Goal: Task Accomplishment & Management: Manage account settings

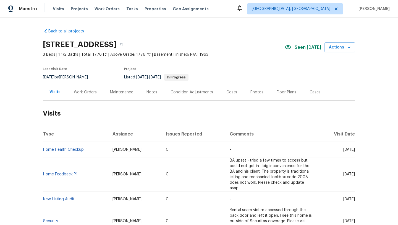
click at [81, 93] on div "Work Orders" at bounding box center [85, 92] width 23 height 6
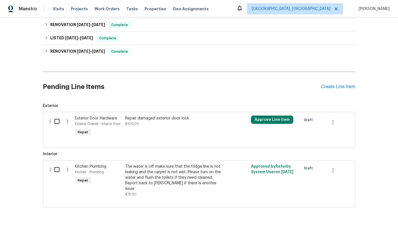
scroll to position [158, 0]
click at [57, 121] on input "checkbox" at bounding box center [59, 121] width 16 height 12
checkbox input "true"
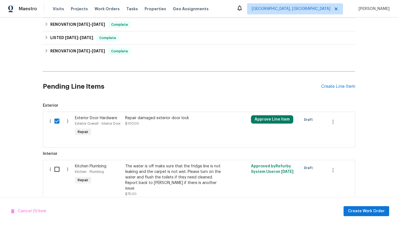
scroll to position [173, 0]
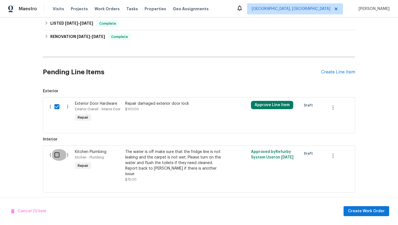
click at [58, 154] on input "checkbox" at bounding box center [59, 155] width 16 height 12
checkbox input "true"
click at [265, 105] on button "Approve Line Item" at bounding box center [272, 105] width 42 height 8
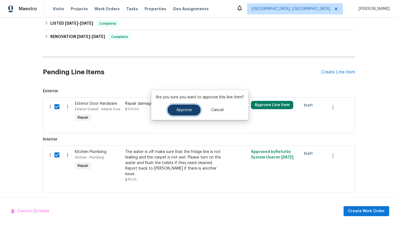
click at [177, 108] on span "Approve" at bounding box center [183, 110] width 15 height 4
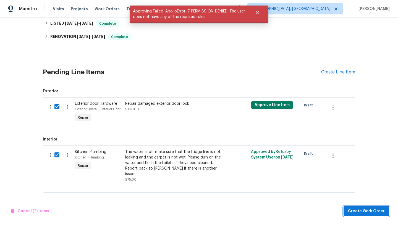
click at [356, 212] on span "Create Work Order" at bounding box center [366, 210] width 37 height 7
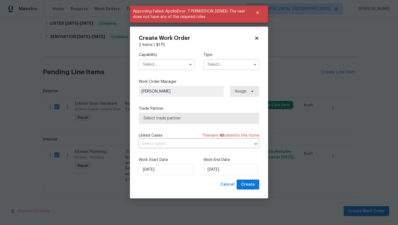
click at [150, 62] on input "text" at bounding box center [167, 64] width 56 height 11
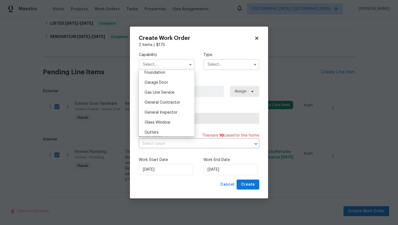
scroll to position [244, 0]
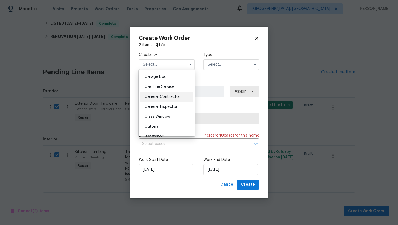
click at [158, 100] on div "General Contractor" at bounding box center [166, 97] width 53 height 10
type input "General Contractor"
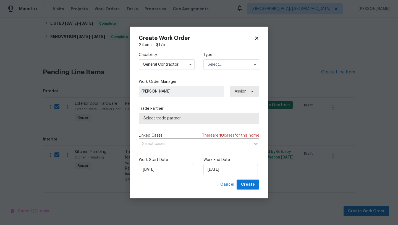
click at [228, 69] on input "text" at bounding box center [232, 64] width 56 height 11
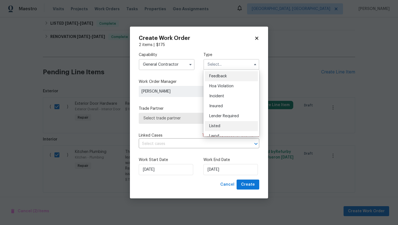
click at [217, 125] on span "Listed" at bounding box center [214, 126] width 11 height 4
type input "Listed"
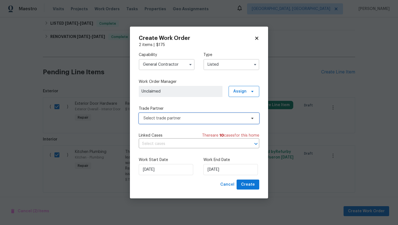
click at [193, 119] on span "Select trade partner" at bounding box center [195, 118] width 103 height 6
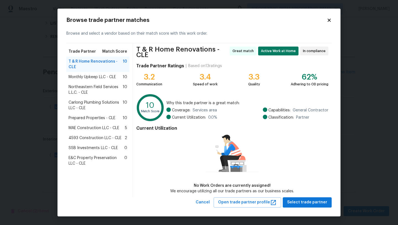
click at [73, 137] on span "4593 Construction LLC - CLE" at bounding box center [95, 138] width 53 height 6
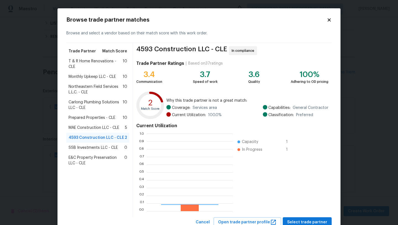
scroll to position [77, 86]
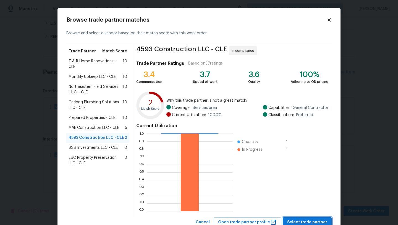
click at [313, 223] on span "Select trade partner" at bounding box center [307, 221] width 40 height 7
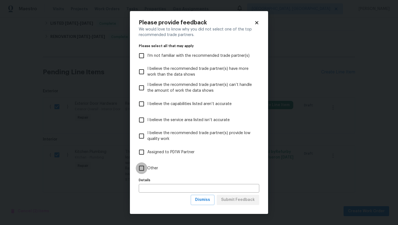
click at [142, 170] on input "Other" at bounding box center [142, 168] width 12 height 12
checkbox input "true"
click at [233, 202] on span "Submit Feedback" at bounding box center [238, 199] width 34 height 7
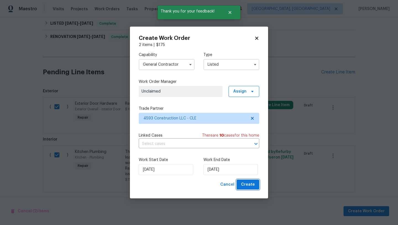
click at [247, 186] on span "Create" at bounding box center [248, 184] width 14 height 7
checkbox input "false"
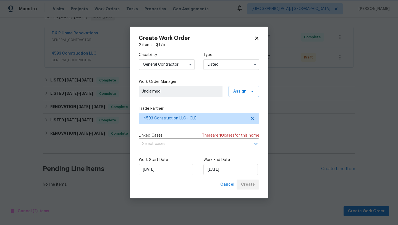
scroll to position [97, 0]
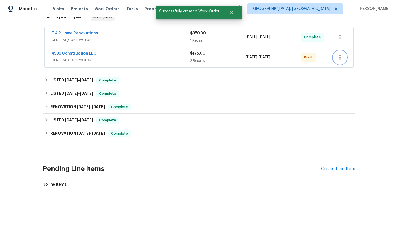
click at [340, 58] on icon "button" at bounding box center [340, 57] width 7 height 7
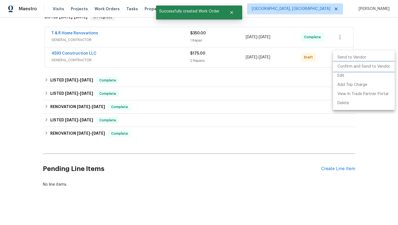
click at [340, 67] on li "Confirm and Send to Vendor" at bounding box center [364, 66] width 62 height 9
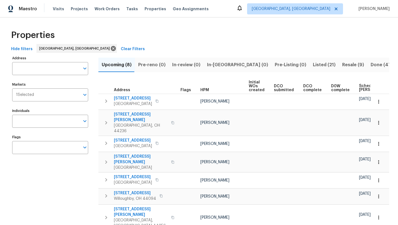
click at [371, 65] on span "Done (473)" at bounding box center [383, 65] width 25 height 8
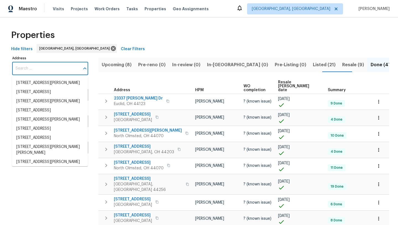
click at [41, 63] on input "Address" at bounding box center [46, 68] width 68 height 13
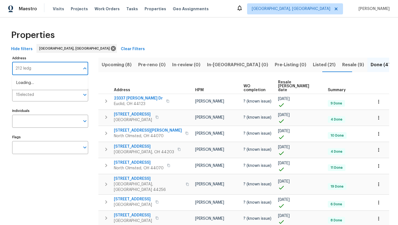
type input "212 ledge"
click at [34, 82] on li "212 Ledge Rd Macedonia OH 44056" at bounding box center [50, 82] width 76 height 9
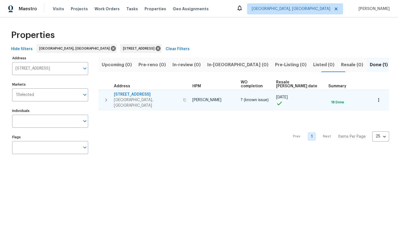
click at [130, 92] on span "212 Ledge Rd" at bounding box center [147, 95] width 66 height 6
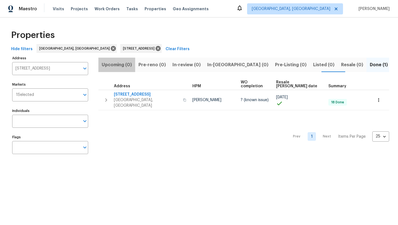
click at [121, 65] on span "Upcoming (0)" at bounding box center [117, 65] width 30 height 8
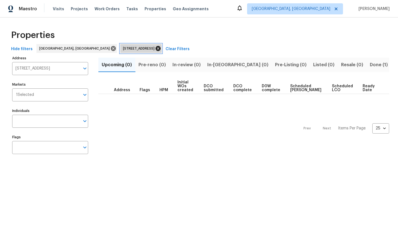
click at [155, 48] on icon at bounding box center [158, 48] width 6 height 6
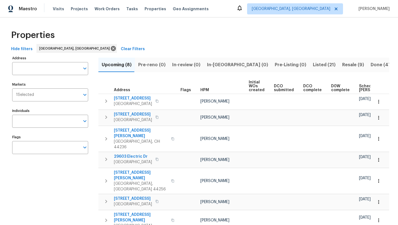
scroll to position [0, 4]
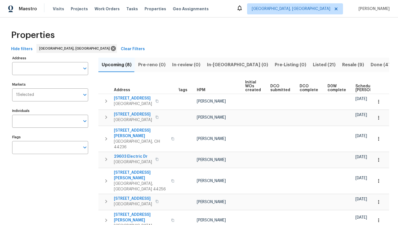
click at [369, 88] on span "Scheduled COE" at bounding box center [371, 88] width 31 height 8
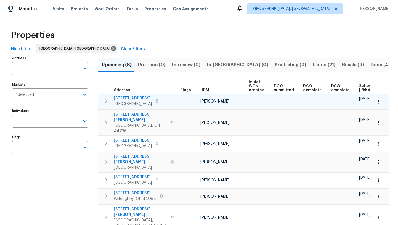
click at [123, 97] on span "167 Prestwyck Ln" at bounding box center [133, 98] width 38 height 6
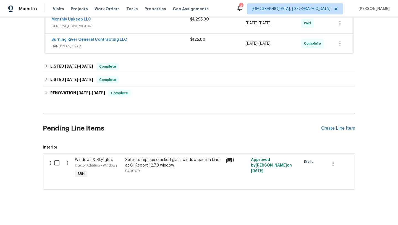
scroll to position [133, 0]
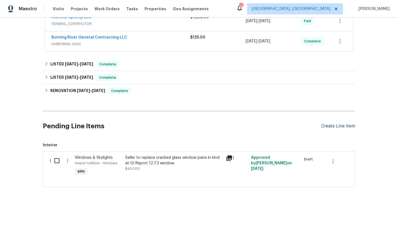
click at [341, 125] on div "Create Line Item" at bounding box center [338, 125] width 34 height 5
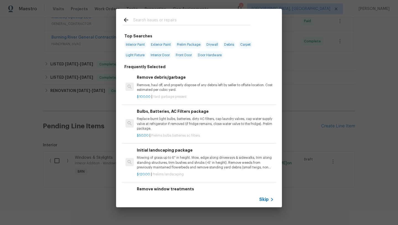
click at [143, 22] on input "text" at bounding box center [191, 21] width 117 height 8
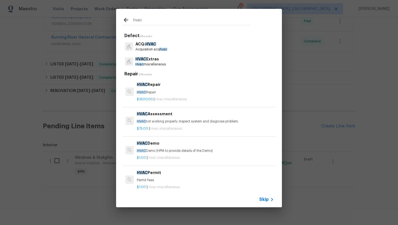
type input "hvac"
click at [155, 122] on p "HVAC not working properly. Inspect system and diagnose problem." at bounding box center [205, 121] width 137 height 5
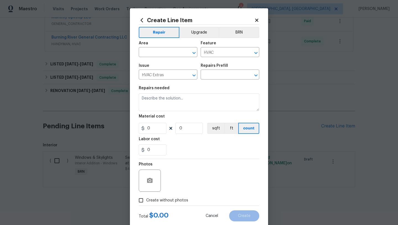
type input "HVAC Assessment $75.00"
type textarea "HVAC not working properly. Inspect system and diagnose problem."
type input "75"
type input "1"
click at [155, 52] on input "text" at bounding box center [160, 52] width 43 height 9
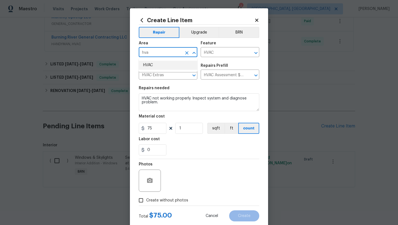
click at [154, 66] on li "HVAC" at bounding box center [168, 65] width 59 height 9
type input "HVAC"
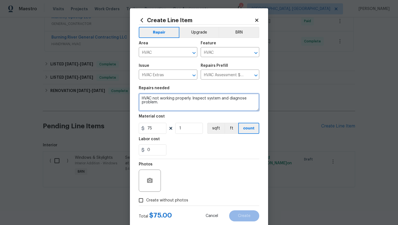
click at [161, 104] on textarea "HVAC not working properly. Inspect system and diagnose problem." at bounding box center [199, 102] width 121 height 18
type textarea "HVAC not working properly. Inspect system and diagnose problem. was the motor a…"
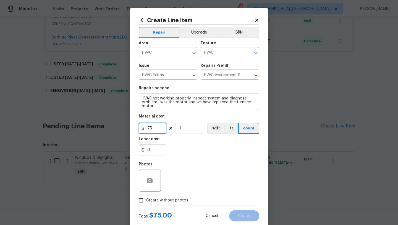
drag, startPoint x: 155, startPoint y: 131, endPoint x: 145, endPoint y: 131, distance: 10.0
click at [145, 131] on input "75" at bounding box center [153, 128] width 28 height 11
type input "450"
click at [200, 166] on div "Photos" at bounding box center [199, 177] width 121 height 36
click at [233, 32] on button "BRN" at bounding box center [239, 32] width 41 height 11
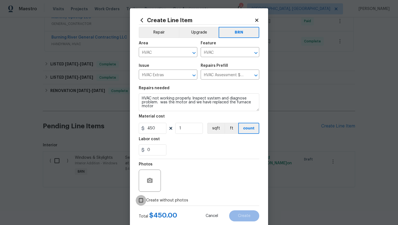
click at [141, 201] on input "Create without photos" at bounding box center [141, 200] width 11 height 11
checkbox input "true"
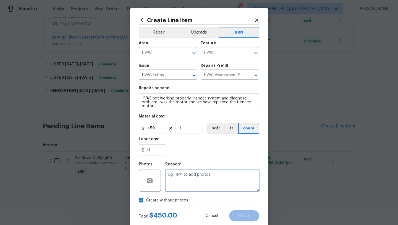
click at [194, 189] on textarea at bounding box center [212, 180] width 94 height 22
type textarea "desk"
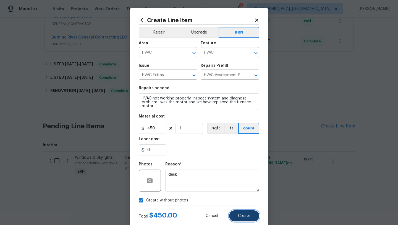
click at [246, 212] on button "Create" at bounding box center [244, 215] width 30 height 11
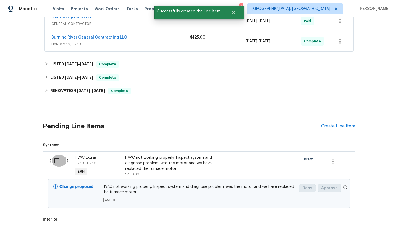
click at [56, 159] on input "checkbox" at bounding box center [59, 161] width 16 height 12
checkbox input "true"
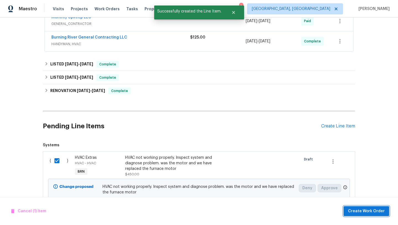
click at [370, 211] on span "Create Work Order" at bounding box center [366, 210] width 37 height 7
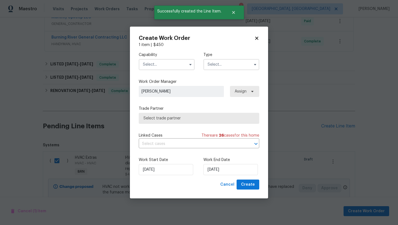
click at [153, 65] on input "text" at bounding box center [167, 64] width 56 height 11
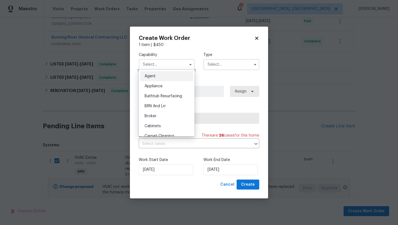
click at [153, 65] on input "text" at bounding box center [167, 64] width 56 height 11
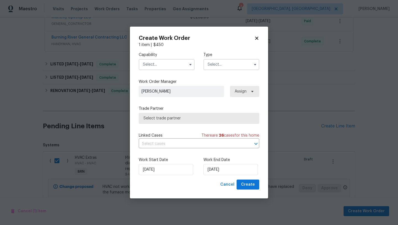
click at [153, 65] on input "text" at bounding box center [167, 64] width 56 height 11
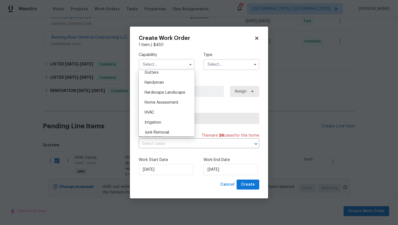
scroll to position [296, 0]
click at [152, 115] on span "HVAC" at bounding box center [150, 114] width 10 height 4
type input "HVAC"
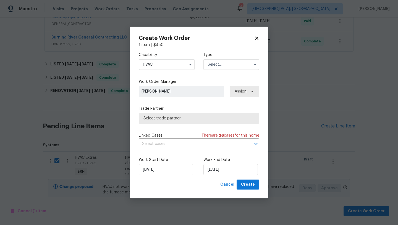
click at [221, 66] on input "text" at bounding box center [232, 64] width 56 height 11
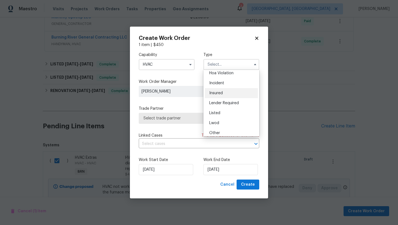
scroll to position [11, 0]
click at [217, 105] on span "Lender Required" at bounding box center [224, 105] width 30 height 4
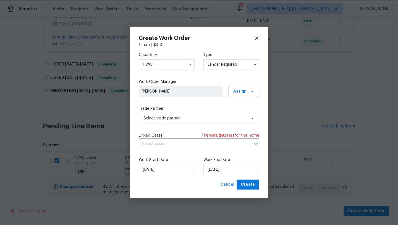
scroll to position [0, 0]
click at [170, 120] on span "Select trade partner" at bounding box center [195, 118] width 103 height 6
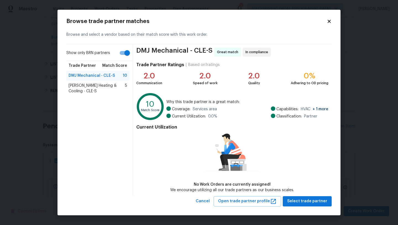
click at [78, 92] on span "Thompson Hovan Heating & Cooling - CLE-S" at bounding box center [97, 88] width 56 height 11
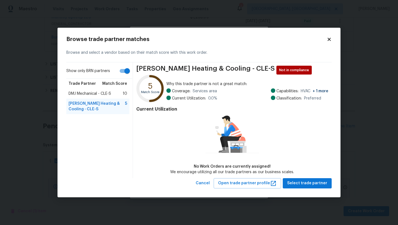
click at [330, 41] on icon at bounding box center [329, 39] width 5 height 5
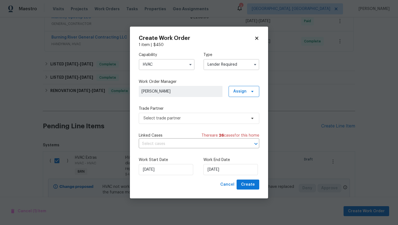
click at [240, 67] on input "Lender Required" at bounding box center [232, 64] width 56 height 11
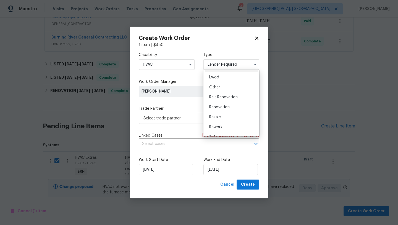
scroll to position [66, 0]
click at [219, 111] on span "Resale" at bounding box center [215, 110] width 12 height 4
type input "Resale"
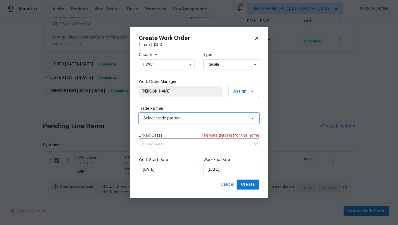
click at [180, 121] on span "Select trade partner" at bounding box center [199, 118] width 121 height 11
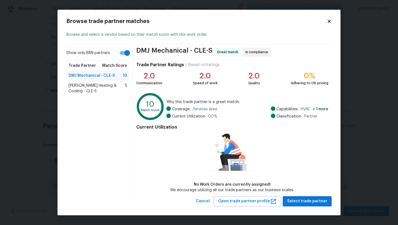
click at [124, 54] on input "Show only BRN partners" at bounding box center [127, 53] width 32 height 11
checkbox input "false"
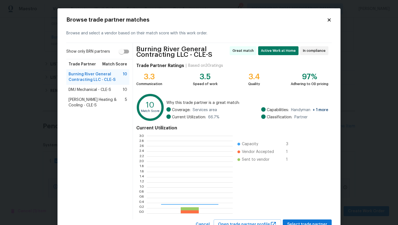
scroll to position [77, 86]
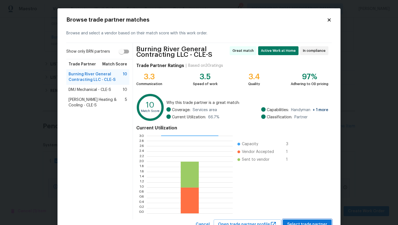
click at [297, 221] on span "Select trade partner" at bounding box center [307, 224] width 40 height 7
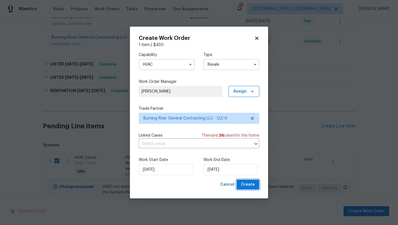
click at [244, 184] on span "Create" at bounding box center [248, 184] width 14 height 7
checkbox input "false"
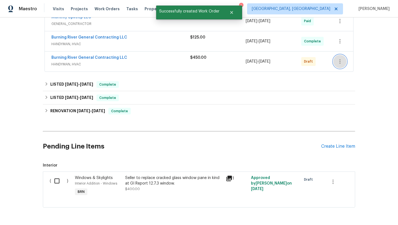
click at [340, 61] on icon "button" at bounding box center [340, 61] width 1 height 4
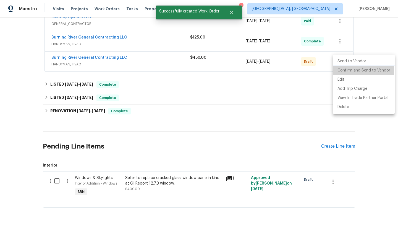
click at [341, 69] on li "Confirm and Send to Vendor" at bounding box center [364, 70] width 62 height 9
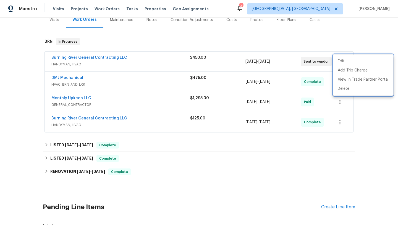
click at [151, 21] on div at bounding box center [199, 112] width 398 height 225
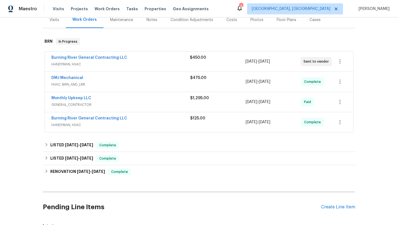
click at [150, 20] on div "Notes" at bounding box center [152, 20] width 11 height 6
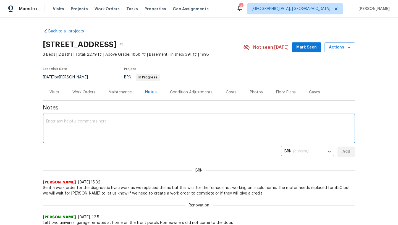
click at [66, 123] on textarea at bounding box center [199, 128] width 306 height 19
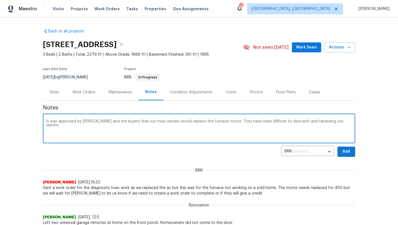
type textarea "It was approved by Darius and the buyers that our hvac vendor would replace the…"
click at [351, 150] on span "Add" at bounding box center [346, 151] width 9 height 7
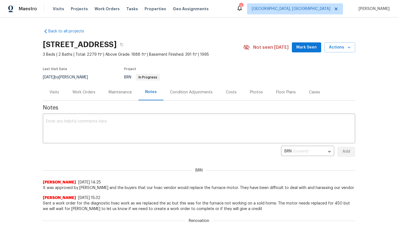
click at [300, 49] on span "Mark Seen" at bounding box center [306, 47] width 20 height 7
click at [76, 91] on div "Work Orders" at bounding box center [83, 92] width 23 height 6
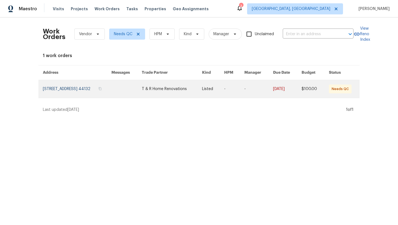
click at [73, 90] on link at bounding box center [77, 89] width 69 height 18
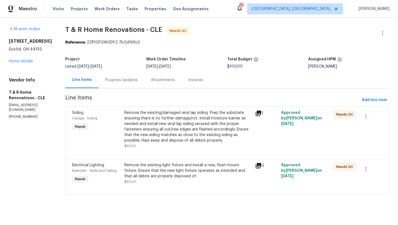
click at [131, 82] on div "Progress Updates" at bounding box center [121, 80] width 33 height 6
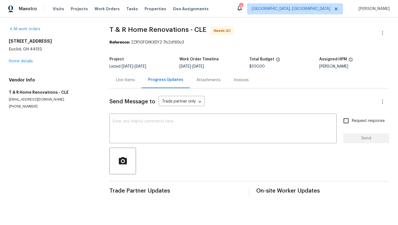
click at [119, 79] on div "Line Items" at bounding box center [125, 80] width 19 height 6
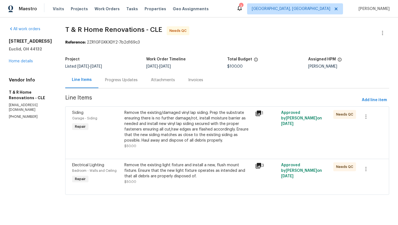
click at [193, 121] on div "Remove the existing/damaged vinyl lap siding. Prep the substrate ensuring there…" at bounding box center [188, 126] width 128 height 33
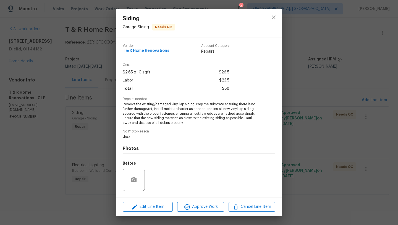
scroll to position [35, 0]
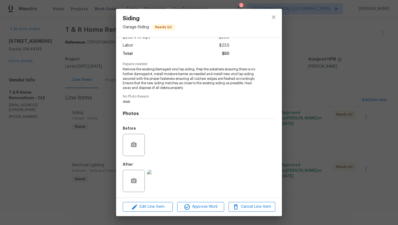
click at [156, 181] on img at bounding box center [158, 181] width 22 height 22
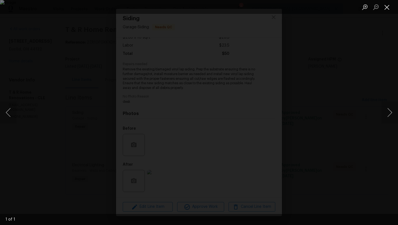
click at [388, 9] on button "Close lightbox" at bounding box center [387, 7] width 11 height 10
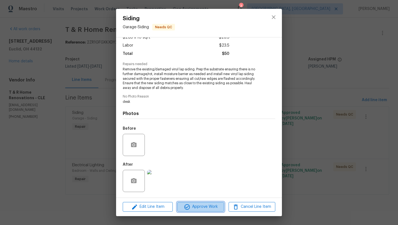
click at [200, 210] on button "Approve Work" at bounding box center [200, 207] width 47 height 10
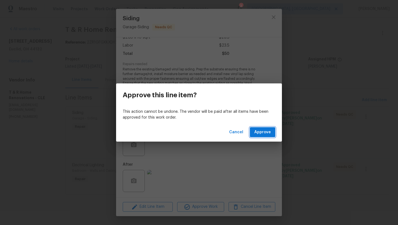
click at [258, 132] on span "Approve" at bounding box center [262, 132] width 17 height 7
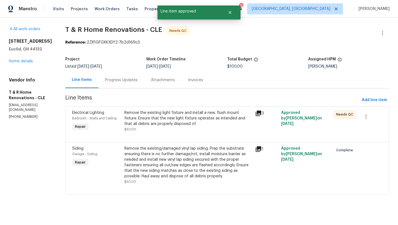
click at [181, 125] on div "Remove the existing light fixture and install a new, flush mount fixture. Ensur…" at bounding box center [188, 118] width 128 height 17
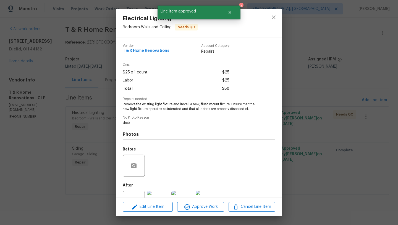
scroll to position [21, 0]
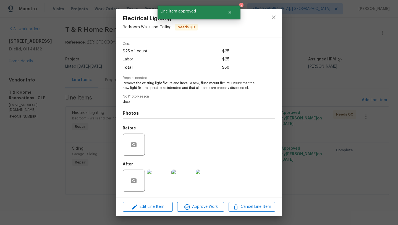
click at [161, 180] on img at bounding box center [158, 180] width 22 height 22
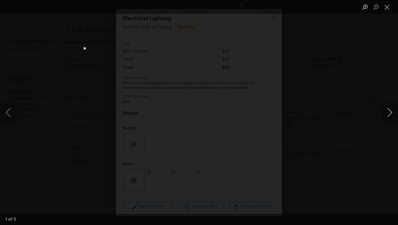
click at [390, 114] on button "Next image" at bounding box center [390, 112] width 17 height 22
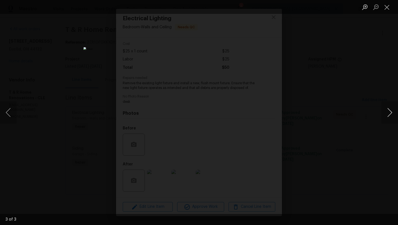
click at [390, 114] on button "Next image" at bounding box center [390, 112] width 17 height 22
click at [387, 8] on button "Close lightbox" at bounding box center [387, 7] width 11 height 10
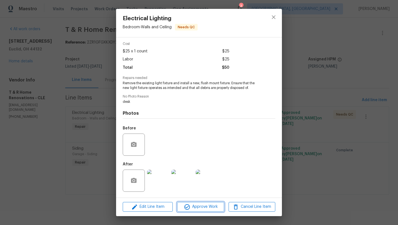
click at [205, 207] on span "Approve Work" at bounding box center [200, 206] width 43 height 7
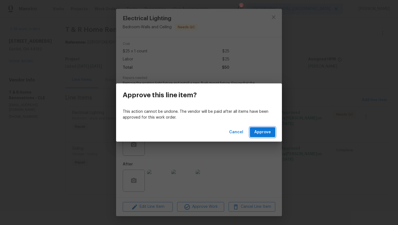
click at [260, 131] on span "Approve" at bounding box center [262, 132] width 17 height 7
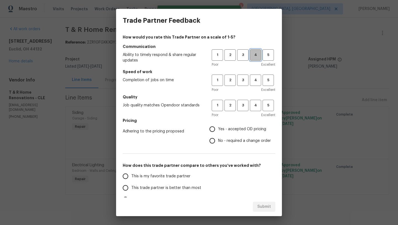
click at [256, 54] on span "4" at bounding box center [256, 55] width 10 height 6
click at [256, 79] on span "4" at bounding box center [256, 80] width 10 height 6
click at [245, 105] on span "3" at bounding box center [243, 105] width 10 height 6
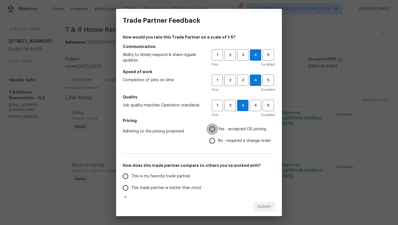
click at [214, 128] on input "Yes - accepted OD pricing" at bounding box center [213, 129] width 12 height 12
radio input "true"
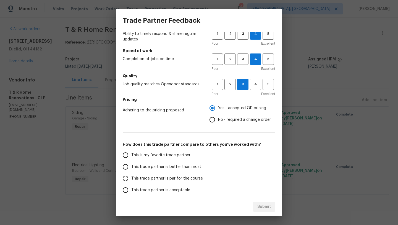
click at [125, 179] on input "This trade partner is par for the course" at bounding box center [126, 178] width 12 height 12
radio input "false"
click at [125, 168] on input "This trade partner is better than most" at bounding box center [126, 167] width 12 height 12
click at [269, 207] on span "Submit" at bounding box center [264, 206] width 14 height 7
radio input "true"
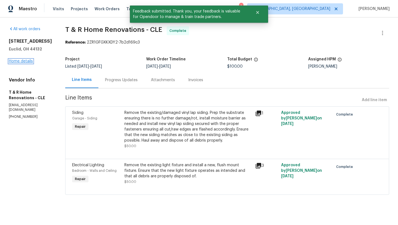
click at [15, 61] on link "Home details" at bounding box center [21, 61] width 24 height 4
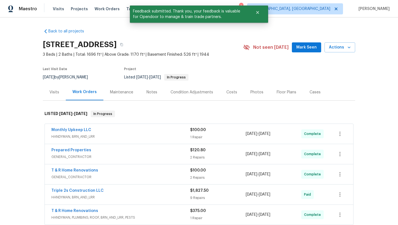
click at [301, 50] on span "Mark Seen" at bounding box center [306, 47] width 20 height 7
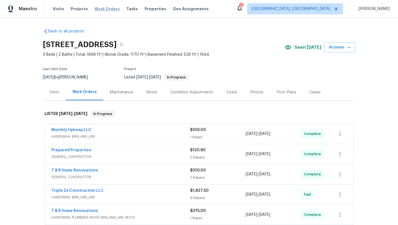
click at [109, 10] on span "Work Orders" at bounding box center [107, 9] width 25 height 6
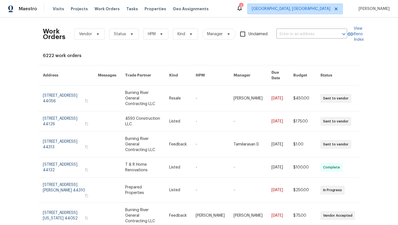
click at [127, 27] on div "Work Orders Vendor Status HPM Kind Manager Unclaimed ​" at bounding box center [195, 34] width 305 height 24
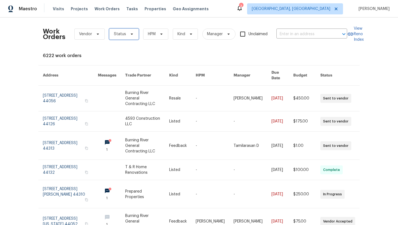
click at [127, 38] on span "Status" at bounding box center [124, 33] width 30 height 11
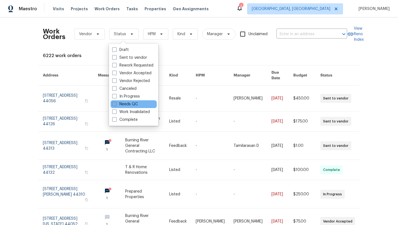
click at [131, 105] on label "Needs QC" at bounding box center [125, 104] width 26 height 6
click at [116, 105] on input "Needs QC" at bounding box center [114, 103] width 4 height 4
checkbox input "true"
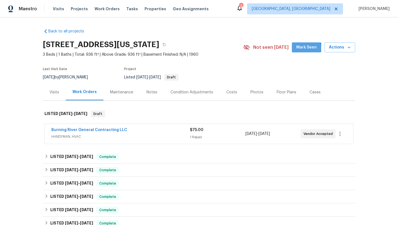
click at [303, 48] on span "Mark Seen" at bounding box center [306, 47] width 20 height 7
click at [303, 48] on span "Seen [DATE]" at bounding box center [308, 48] width 27 height 6
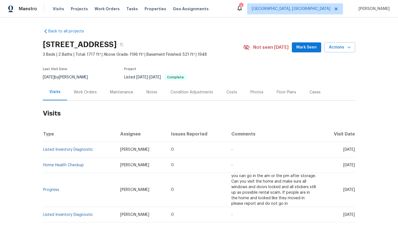
click at [306, 48] on span "Mark Seen" at bounding box center [306, 47] width 20 height 7
click at [80, 94] on div "Work Orders" at bounding box center [85, 92] width 23 height 6
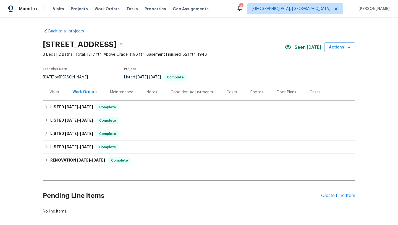
click at [53, 93] on div "Visits" at bounding box center [55, 92] width 10 height 6
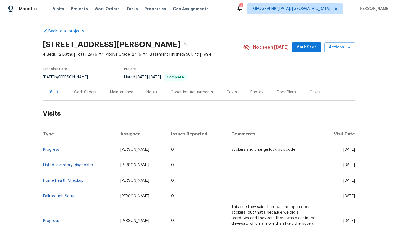
click at [302, 50] on span "Mark Seen" at bounding box center [306, 47] width 20 height 7
click at [86, 93] on div "Work Orders" at bounding box center [85, 92] width 23 height 6
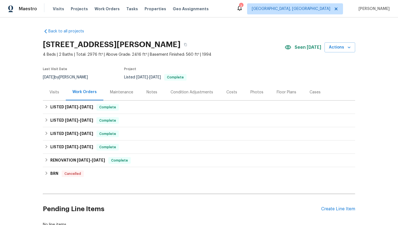
click at [56, 91] on div "Visits" at bounding box center [55, 92] width 10 height 6
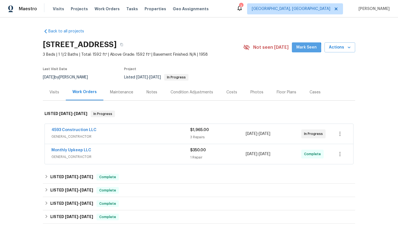
click at [306, 48] on span "Mark Seen" at bounding box center [306, 47] width 20 height 7
click at [76, 129] on link "4593 Construction LLC" at bounding box center [73, 130] width 45 height 4
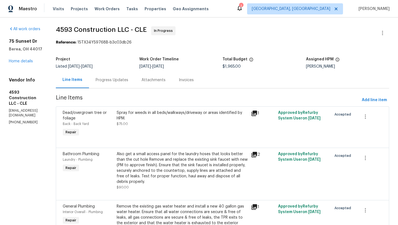
click at [258, 116] on icon at bounding box center [254, 113] width 7 height 7
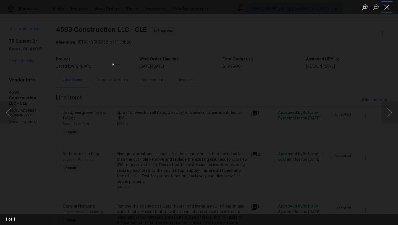
click at [389, 10] on button "Close lightbox" at bounding box center [387, 7] width 11 height 10
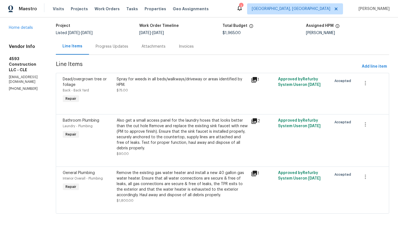
scroll to position [34, 0]
click at [257, 123] on icon at bounding box center [255, 121] width 6 height 6
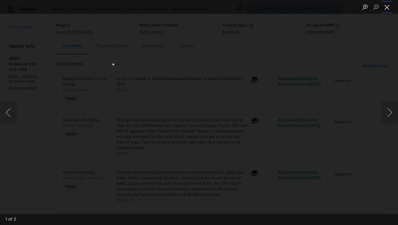
click at [388, 10] on button "Close lightbox" at bounding box center [387, 7] width 11 height 10
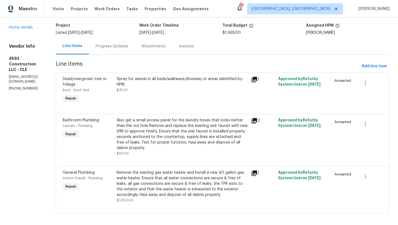
scroll to position [38, 0]
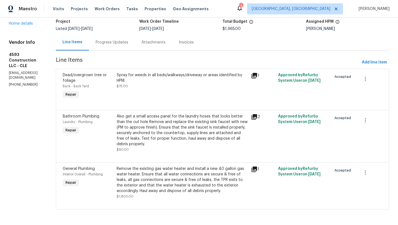
click at [257, 170] on icon at bounding box center [255, 169] width 6 height 6
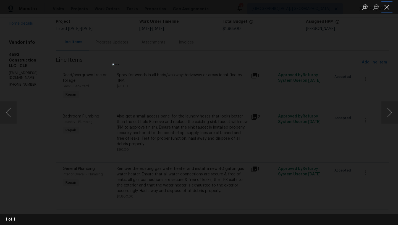
click at [386, 8] on button "Close lightbox" at bounding box center [387, 7] width 11 height 10
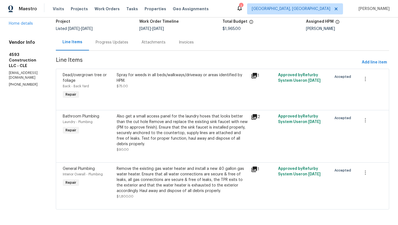
scroll to position [0, 0]
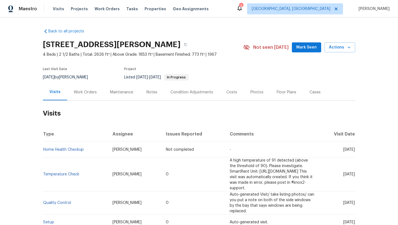
click at [301, 50] on span "Mark Seen" at bounding box center [306, 47] width 20 height 7
click at [81, 95] on div "Work Orders" at bounding box center [85, 92] width 36 height 16
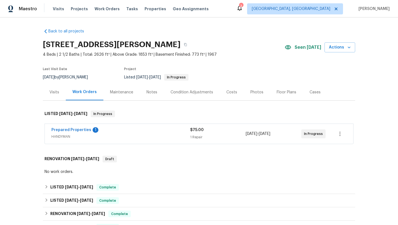
click at [61, 132] on span "Prepared Properties" at bounding box center [71, 130] width 40 height 6
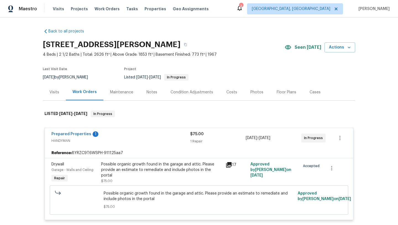
click at [231, 164] on icon at bounding box center [229, 165] width 6 height 6
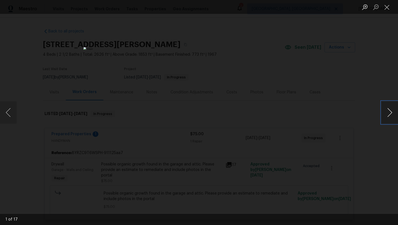
click at [390, 115] on button "Next image" at bounding box center [390, 112] width 17 height 22
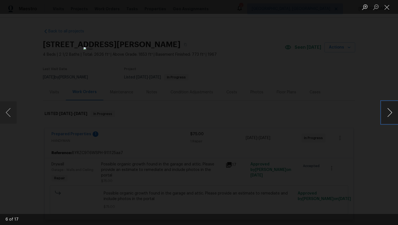
click at [390, 115] on button "Next image" at bounding box center [390, 112] width 17 height 22
click at [387, 122] on button "Next image" at bounding box center [390, 112] width 17 height 22
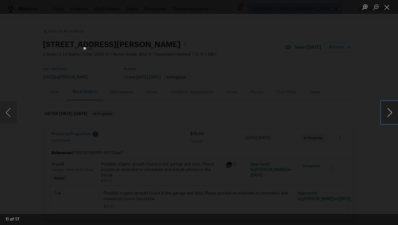
click at [387, 122] on button "Next image" at bounding box center [390, 112] width 17 height 22
click at [387, 123] on button "Next image" at bounding box center [390, 112] width 17 height 22
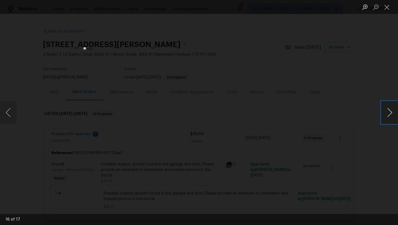
click at [387, 123] on button "Next image" at bounding box center [390, 112] width 17 height 22
click at [391, 115] on button "Next image" at bounding box center [390, 112] width 17 height 22
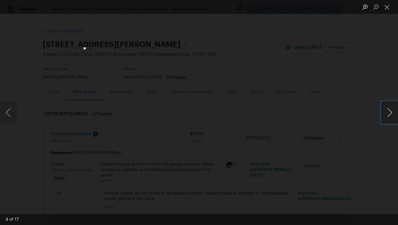
click at [391, 115] on button "Next image" at bounding box center [390, 112] width 17 height 22
click at [394, 112] on button "Next image" at bounding box center [390, 112] width 17 height 22
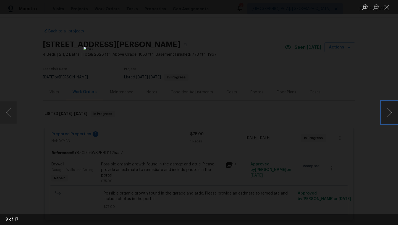
click at [394, 112] on button "Next image" at bounding box center [390, 112] width 17 height 22
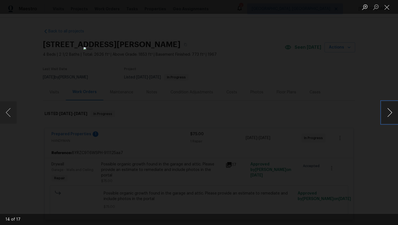
click at [394, 112] on button "Next image" at bounding box center [390, 112] width 17 height 22
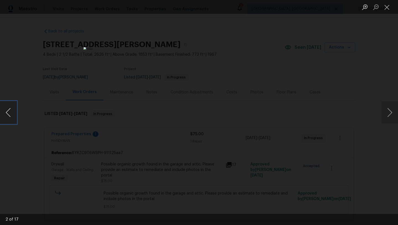
click at [8, 110] on button "Previous image" at bounding box center [8, 112] width 17 height 22
click at [382, 110] on button "Next image" at bounding box center [390, 112] width 17 height 22
click at [383, 111] on button "Next image" at bounding box center [390, 112] width 17 height 22
click at [383, 112] on button "Next image" at bounding box center [390, 112] width 17 height 22
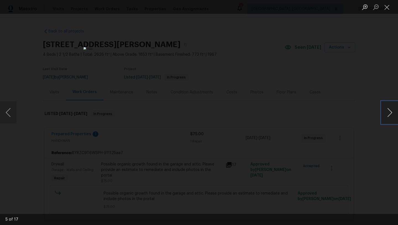
click at [393, 111] on button "Next image" at bounding box center [390, 112] width 17 height 22
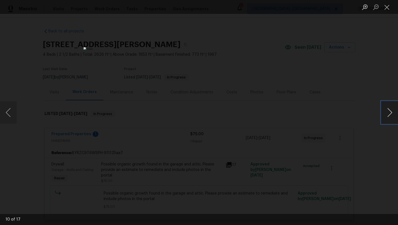
click at [393, 111] on button "Next image" at bounding box center [390, 112] width 17 height 22
click at [386, 118] on button "Next image" at bounding box center [390, 112] width 17 height 22
click at [391, 115] on button "Next image" at bounding box center [390, 112] width 17 height 22
click at [385, 7] on button "Close lightbox" at bounding box center [387, 7] width 11 height 10
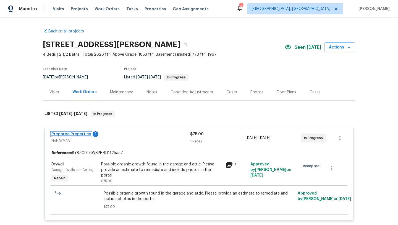
click at [64, 133] on link "Prepared Properties" at bounding box center [71, 134] width 40 height 4
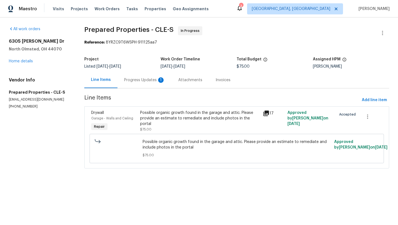
click at [135, 79] on div "Progress Updates 1" at bounding box center [144, 80] width 41 height 6
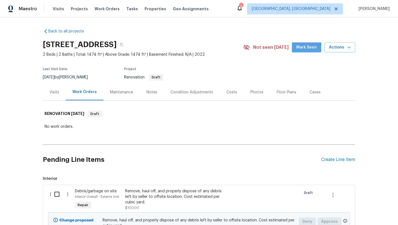
click at [303, 48] on span "Mark Seen" at bounding box center [306, 47] width 20 height 7
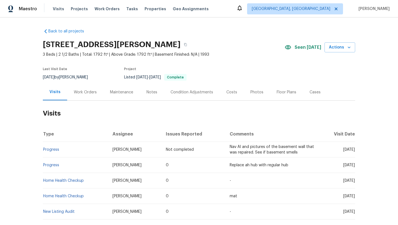
scroll to position [7, 0]
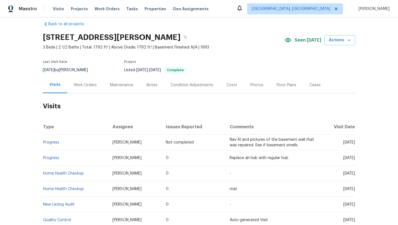
click at [84, 85] on div "Work Orders" at bounding box center [85, 85] width 23 height 6
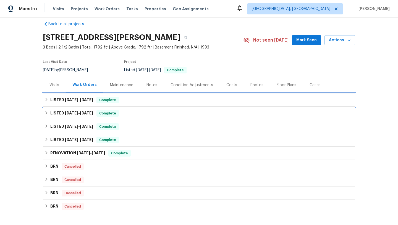
click at [46, 98] on icon at bounding box center [47, 99] width 4 height 4
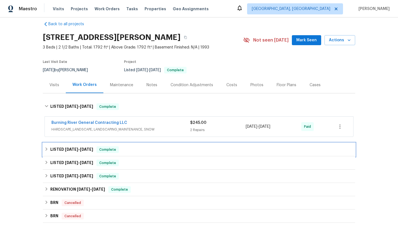
click at [47, 149] on icon at bounding box center [47, 148] width 2 height 3
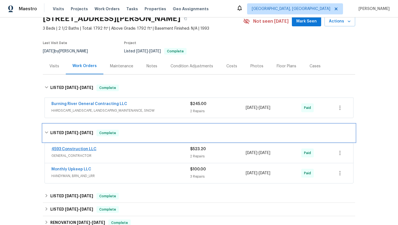
scroll to position [31, 0]
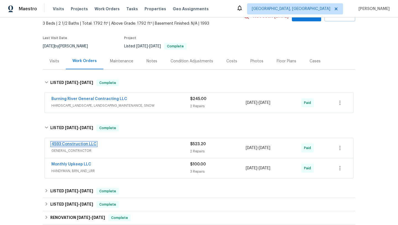
click at [65, 142] on link "4593 Construction LLC" at bounding box center [73, 144] width 45 height 4
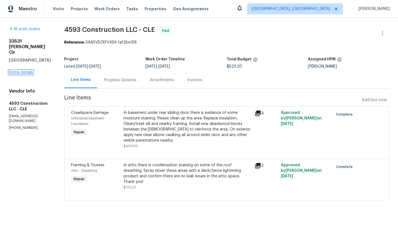
click at [18, 70] on link "Home details" at bounding box center [21, 72] width 24 height 4
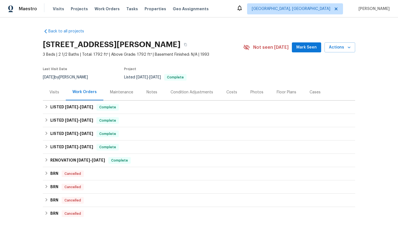
click at [56, 90] on div "Visits" at bounding box center [55, 92] width 10 height 6
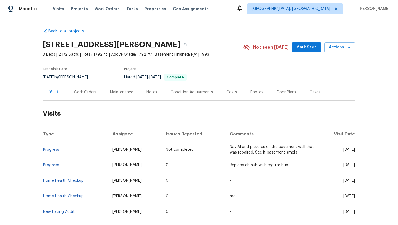
click at [85, 92] on div "Work Orders" at bounding box center [85, 92] width 23 height 6
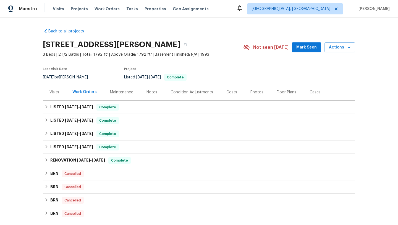
click at [55, 90] on div "Visits" at bounding box center [55, 92] width 10 height 6
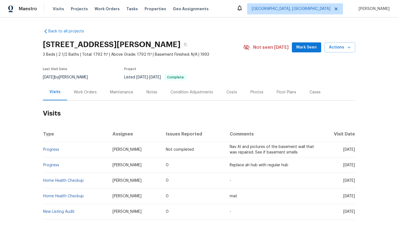
click at [81, 90] on div "Work Orders" at bounding box center [85, 92] width 23 height 6
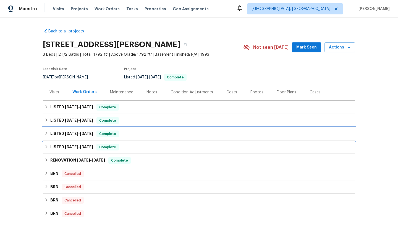
click at [45, 135] on div "LISTED 5/29/25 - 6/4/25 Complete" at bounding box center [199, 133] width 309 height 7
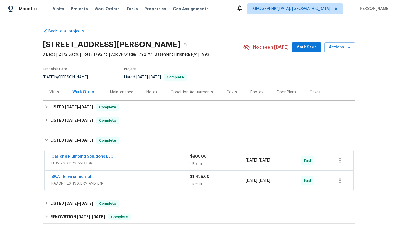
click at [46, 119] on icon at bounding box center [47, 120] width 4 height 4
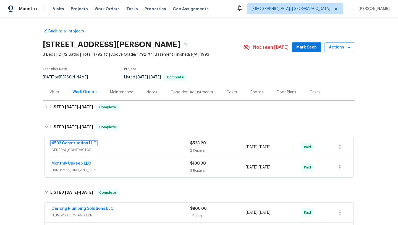
click at [61, 142] on link "4593 Construction LLC" at bounding box center [73, 143] width 45 height 4
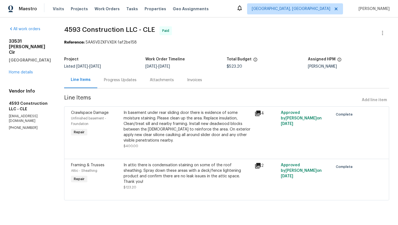
click at [261, 112] on icon at bounding box center [258, 113] width 6 height 6
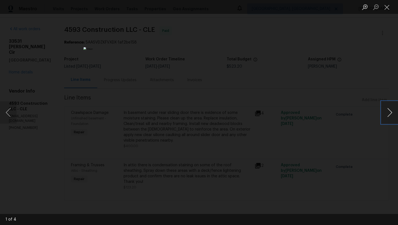
click at [387, 110] on button "Next image" at bounding box center [390, 112] width 17 height 22
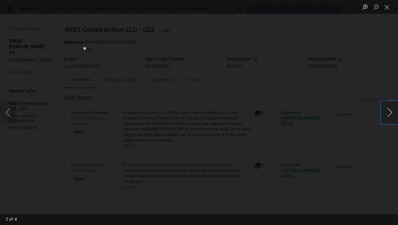
click at [387, 110] on button "Next image" at bounding box center [390, 112] width 17 height 22
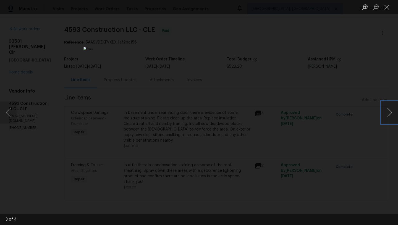
click at [387, 110] on button "Next image" at bounding box center [390, 112] width 17 height 22
click at [388, 5] on button "Close lightbox" at bounding box center [387, 7] width 11 height 10
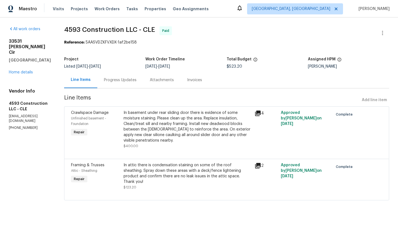
click at [19, 70] on div "All work orders 33531 Dickens Cir North Ridgeville, OH 44039 Home details Vendo…" at bounding box center [30, 78] width 42 height 104
click at [18, 70] on link "Home details" at bounding box center [21, 72] width 24 height 4
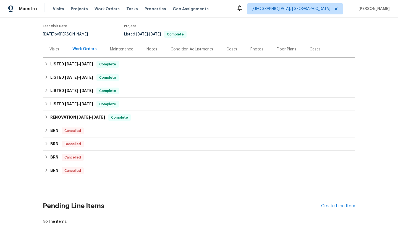
scroll to position [80, 0]
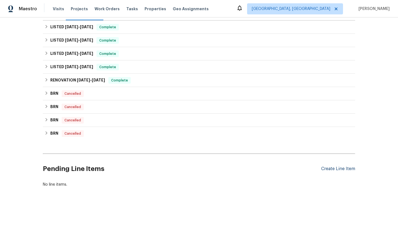
click at [339, 168] on div "Create Line Item" at bounding box center [338, 168] width 34 height 5
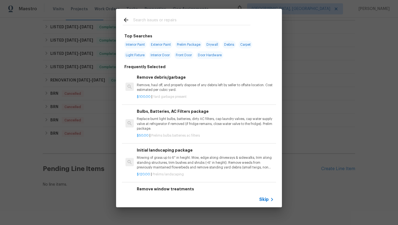
click at [163, 19] on input "text" at bounding box center [191, 21] width 117 height 8
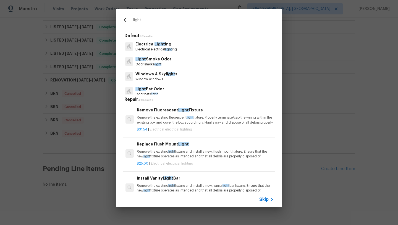
type input "light"
click at [161, 156] on p "Remove the existing light fixture and install a new, flush mount fixture. Ensur…" at bounding box center [205, 153] width 137 height 9
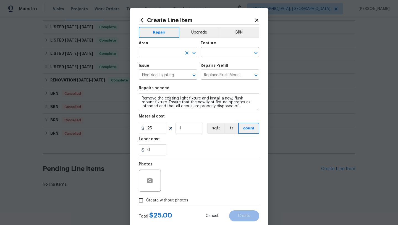
click at [153, 52] on input "text" at bounding box center [160, 52] width 43 height 9
type input "l"
click at [149, 65] on li "Entryway" at bounding box center [168, 65] width 59 height 9
type input "Entryway"
click at [217, 53] on input "text" at bounding box center [222, 52] width 43 height 9
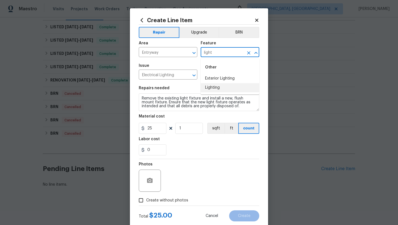
click at [223, 88] on li "Lighting" at bounding box center [230, 87] width 59 height 9
type input "Lighting"
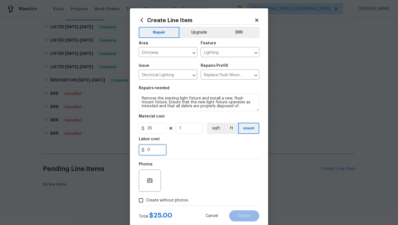
drag, startPoint x: 153, startPoint y: 150, endPoint x: 134, endPoint y: 149, distance: 19.4
click at [134, 149] on div "Create Line Item Repair Upgrade BRN Area Entryway ​ Feature Lighting ​ Issue El…" at bounding box center [199, 119] width 138 height 222
type input "25"
click at [141, 199] on input "Create without photos" at bounding box center [141, 200] width 11 height 11
checkbox input "true"
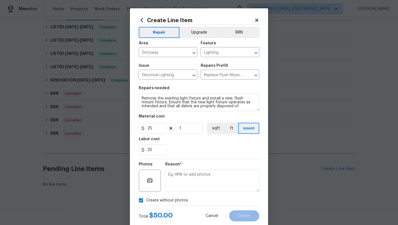
click at [177, 192] on div "Reason*" at bounding box center [212, 177] width 94 height 36
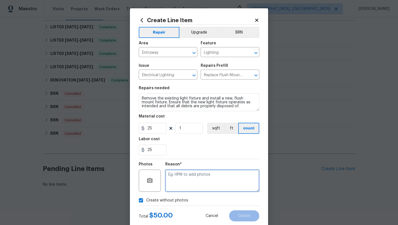
click at [180, 181] on textarea at bounding box center [212, 180] width 94 height 22
type textarea "desk"
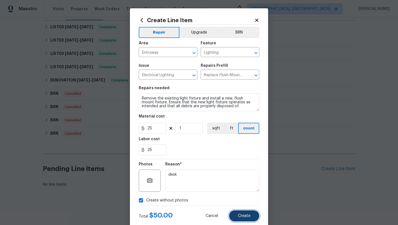
click at [249, 213] on button "Create" at bounding box center [244, 215] width 30 height 11
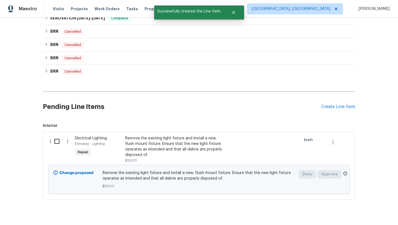
scroll to position [154, 0]
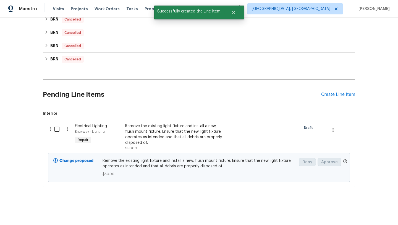
click at [58, 129] on input "checkbox" at bounding box center [59, 129] width 16 height 12
checkbox input "true"
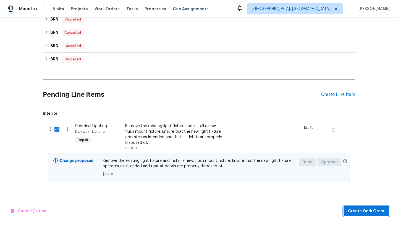
click at [360, 209] on span "Create Work Order" at bounding box center [366, 210] width 37 height 7
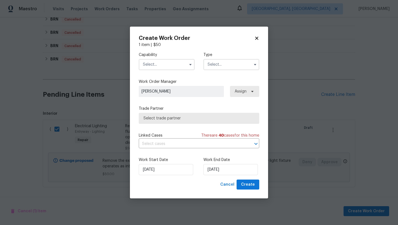
click at [171, 65] on input "text" at bounding box center [167, 64] width 56 height 11
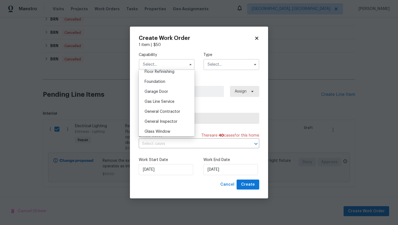
scroll to position [230, 0]
click at [173, 109] on span "General Contractor" at bounding box center [163, 111] width 36 height 4
type input "General Contractor"
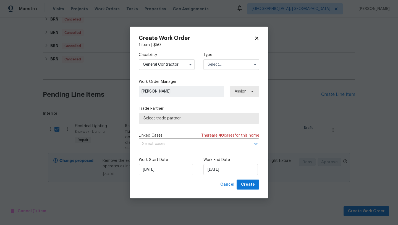
click at [221, 66] on input "text" at bounding box center [232, 64] width 56 height 11
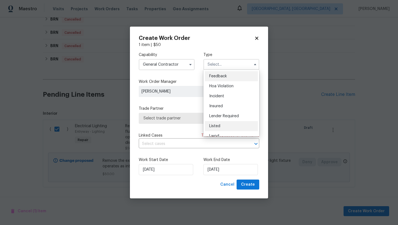
click at [219, 126] on span "Listed" at bounding box center [214, 126] width 11 height 4
type input "Listed"
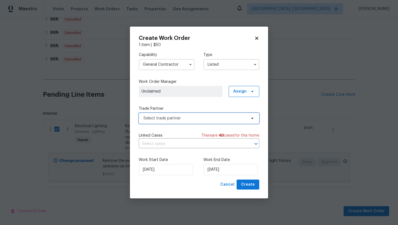
click at [187, 120] on span "Select trade partner" at bounding box center [195, 118] width 103 height 6
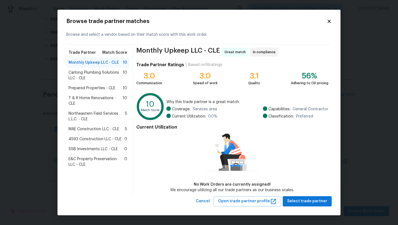
click at [106, 138] on span "4593 Construction LLC - CLE" at bounding box center [95, 139] width 53 height 6
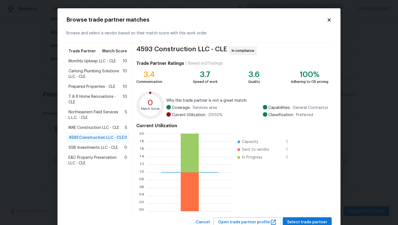
scroll to position [19, 0]
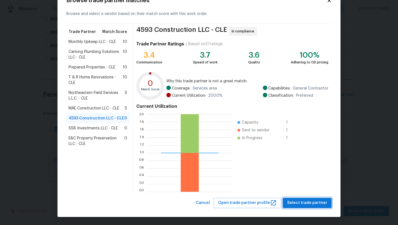
click at [304, 201] on span "Select trade partner" at bounding box center [307, 202] width 40 height 7
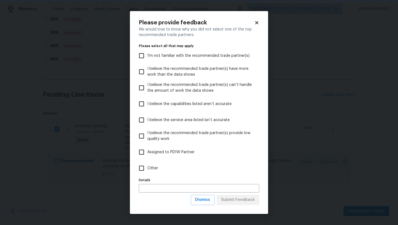
scroll to position [0, 0]
click at [145, 166] on input "Other" at bounding box center [142, 168] width 12 height 12
checkbox input "true"
click at [238, 201] on span "Submit Feedback" at bounding box center [238, 199] width 34 height 7
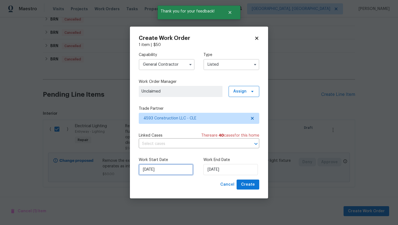
click at [167, 166] on input "9/19/2025" at bounding box center [166, 169] width 54 height 11
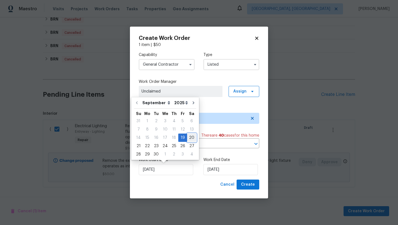
click at [190, 137] on div "20" at bounding box center [191, 138] width 9 height 8
type input "9/20/2025"
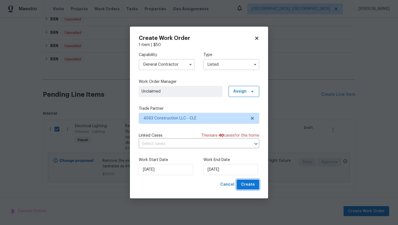
click at [256, 184] on button "Create" at bounding box center [248, 184] width 23 height 10
checkbox input "false"
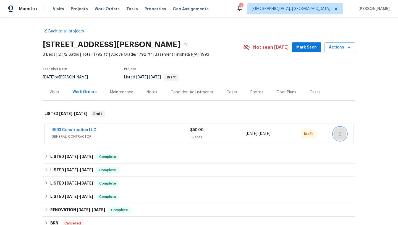
click at [339, 135] on icon "button" at bounding box center [340, 133] width 7 height 7
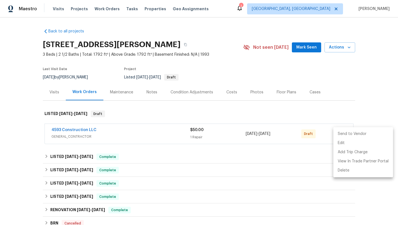
click at [340, 134] on li "Send to Vendor" at bounding box center [364, 133] width 60 height 9
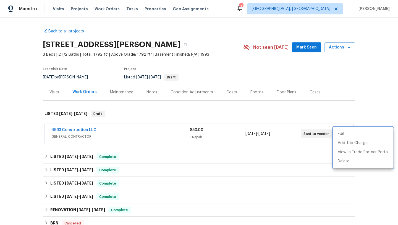
click at [169, 105] on div at bounding box center [199, 112] width 398 height 225
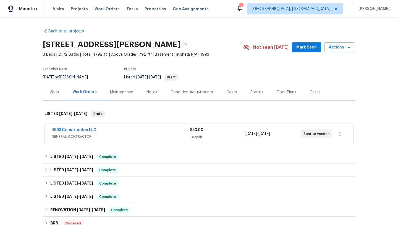
click at [147, 92] on div "Notes" at bounding box center [152, 92] width 11 height 6
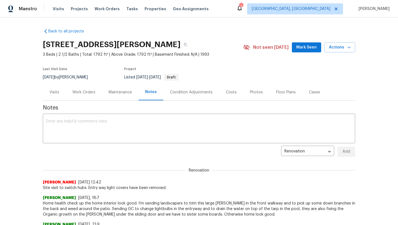
click at [82, 90] on div "Work Orders" at bounding box center [83, 92] width 23 height 6
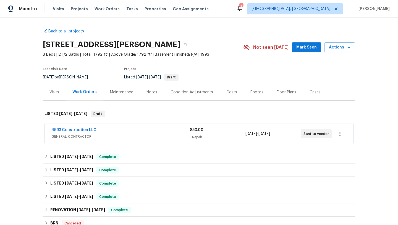
click at [154, 93] on div "Notes" at bounding box center [152, 92] width 11 height 6
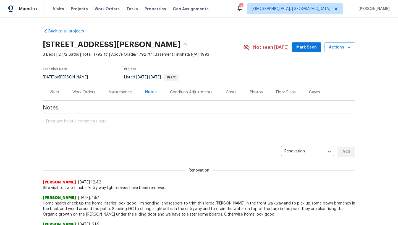
click at [118, 118] on div "x ​" at bounding box center [199, 129] width 313 height 28
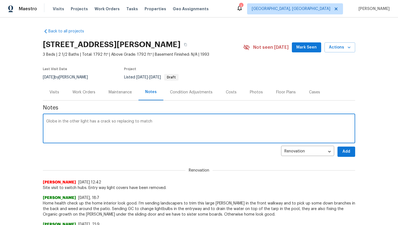
type textarea "Globe in the other light has a crack so replacing to match"
click at [342, 151] on span "Add" at bounding box center [346, 151] width 9 height 7
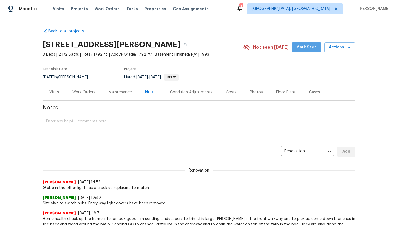
click at [305, 47] on span "Mark Seen" at bounding box center [306, 47] width 20 height 7
click at [76, 93] on div "Work Orders" at bounding box center [83, 92] width 23 height 6
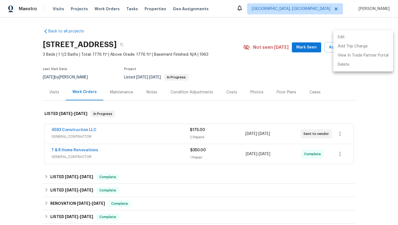
scroll to position [97, 0]
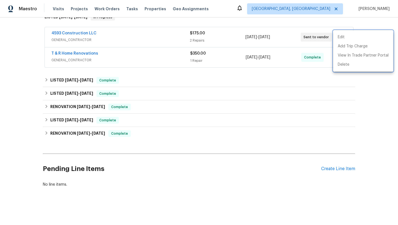
click at [25, 59] on div at bounding box center [199, 112] width 398 height 225
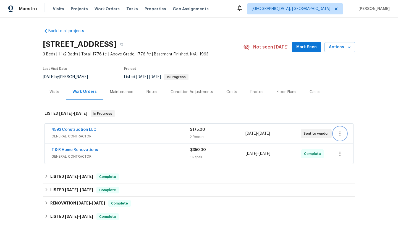
scroll to position [0, 0]
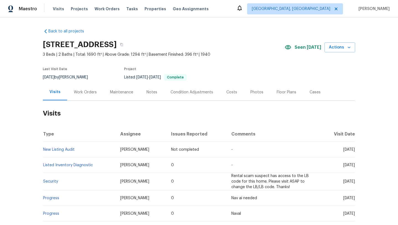
click at [85, 92] on div "Work Orders" at bounding box center [85, 92] width 23 height 6
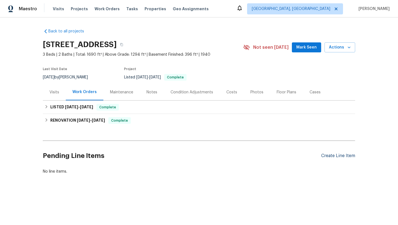
click at [326, 157] on div "Create Line Item" at bounding box center [338, 155] width 34 height 5
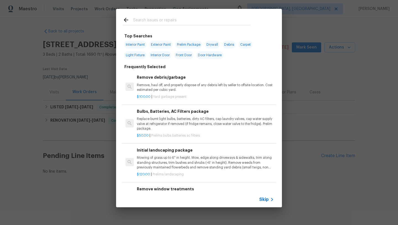
click at [152, 22] on input "text" at bounding box center [191, 21] width 117 height 8
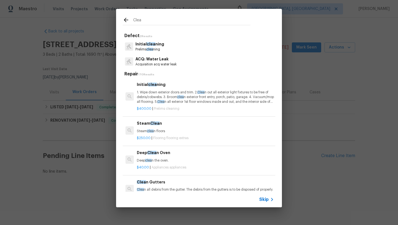
type input "Clea"
click at [151, 130] on span "clea" at bounding box center [150, 130] width 7 height 3
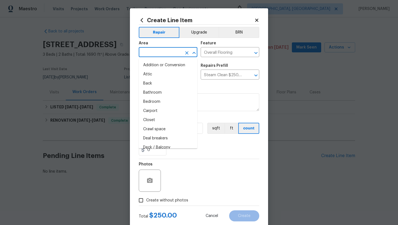
click at [152, 54] on input "text" at bounding box center [160, 52] width 43 height 9
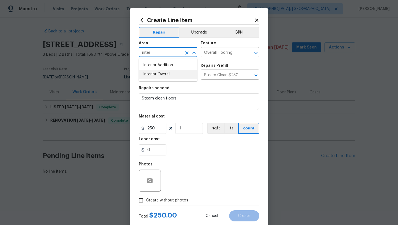
click at [154, 73] on li "Interior Overall" at bounding box center [168, 74] width 59 height 9
type input "Interior Overall"
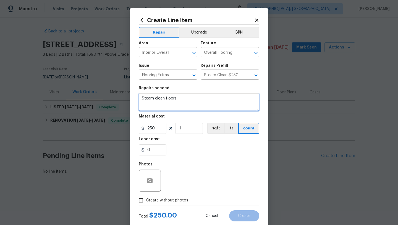
click at [178, 100] on textarea "Steam clean floors" at bounding box center [199, 102] width 121 height 18
type textarea "Steam clean floors to take the sticky off the hard woodfloor"
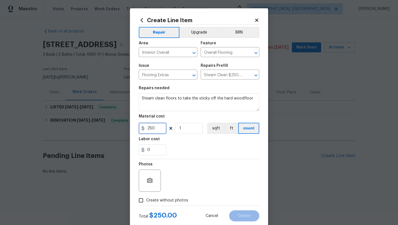
click at [149, 128] on input "250" at bounding box center [153, 128] width 28 height 11
type input "150"
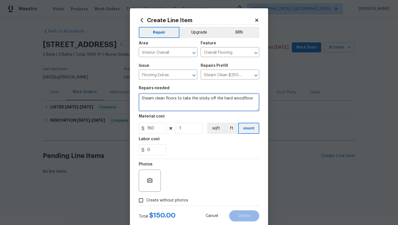
click at [241, 98] on textarea "Steam clean floors to take the sticky off the hard woodfloor" at bounding box center [199, 102] width 121 height 18
type textarea "Steam clean floors to take the sticky off the hard wood floor"
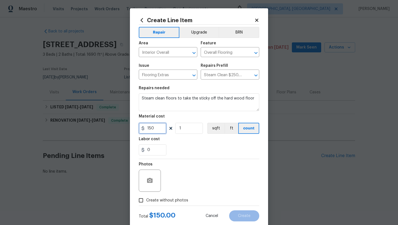
click at [152, 128] on input "150" at bounding box center [153, 128] width 28 height 11
type input "100"
click at [141, 201] on input "Create without photos" at bounding box center [141, 200] width 11 height 11
checkbox input "true"
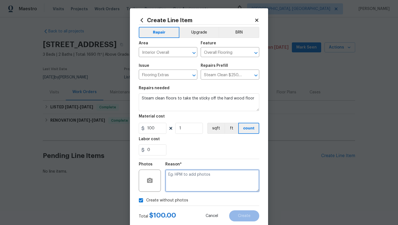
click at [177, 174] on textarea at bounding box center [212, 180] width 94 height 22
type textarea "desk"
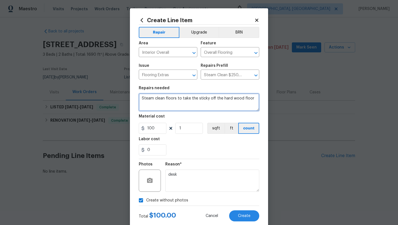
click at [165, 99] on textarea "Steam clean floors to take the sticky off the hard wood floor" at bounding box center [199, 102] width 121 height 18
click at [205, 100] on textarea "Steam clean hardwood dark floors to take the sticky off the hard wood floor" at bounding box center [199, 102] width 121 height 18
type textarea "Steam clean hardwood dark floors multiple times to take the sticky off the hard…"
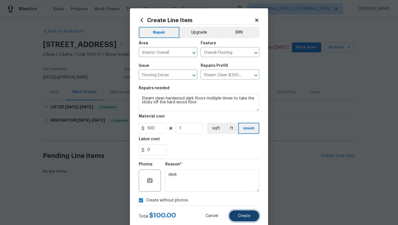
click at [244, 213] on button "Create" at bounding box center [244, 215] width 30 height 11
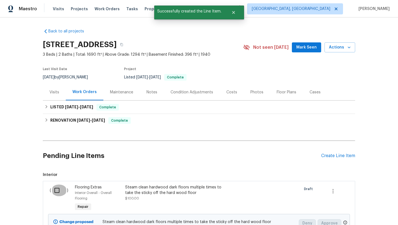
click at [58, 188] on input "checkbox" at bounding box center [59, 190] width 16 height 12
checkbox input "true"
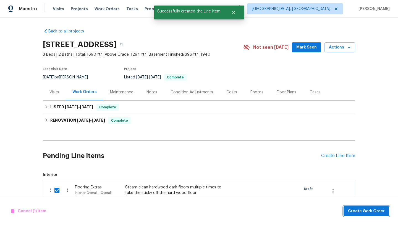
click at [372, 208] on span "Create Work Order" at bounding box center [366, 210] width 37 height 7
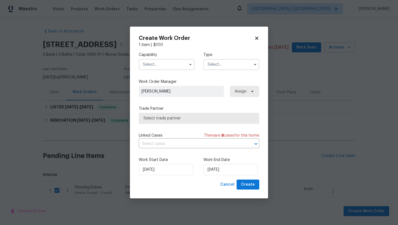
click at [176, 63] on input "text" at bounding box center [167, 64] width 56 height 11
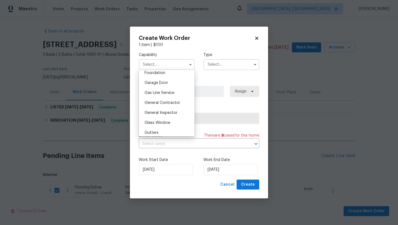
scroll to position [238, 0]
click at [171, 103] on span "General Contractor" at bounding box center [163, 102] width 36 height 4
type input "General Contractor"
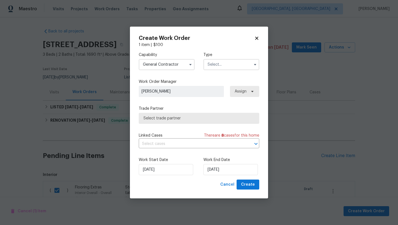
click at [215, 67] on input "text" at bounding box center [232, 64] width 56 height 11
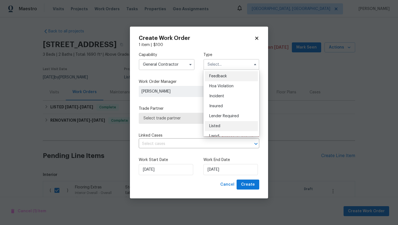
click at [210, 123] on div "Listed" at bounding box center [231, 126] width 53 height 10
type input "Listed"
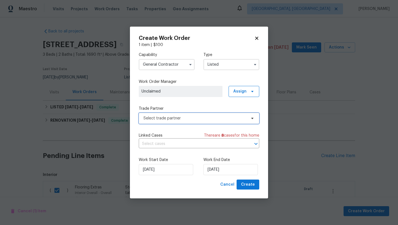
click at [188, 113] on span "Select trade partner" at bounding box center [199, 118] width 121 height 11
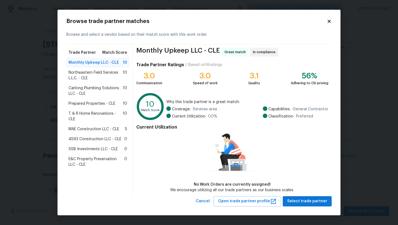
click at [84, 137] on span "4593 Construction LLC - CLE" at bounding box center [95, 139] width 53 height 6
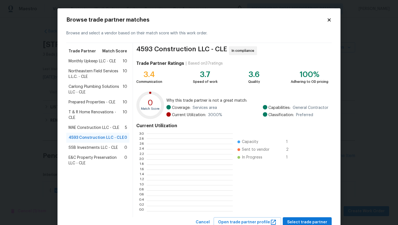
scroll to position [77, 86]
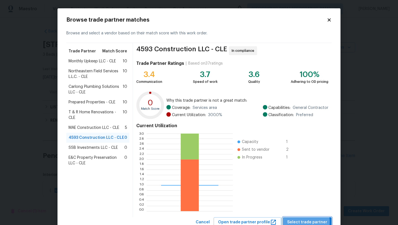
click at [308, 221] on span "Select trade partner" at bounding box center [307, 221] width 40 height 7
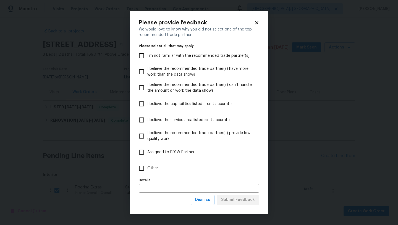
click at [140, 170] on input "Other" at bounding box center [142, 168] width 12 height 12
checkbox input "true"
click at [231, 201] on span "Submit Feedback" at bounding box center [238, 199] width 34 height 7
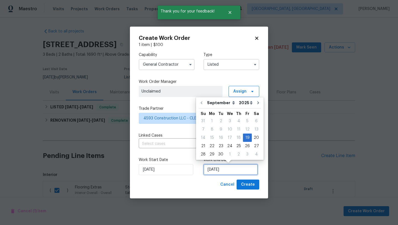
click at [217, 169] on input "[DATE]" at bounding box center [231, 169] width 54 height 11
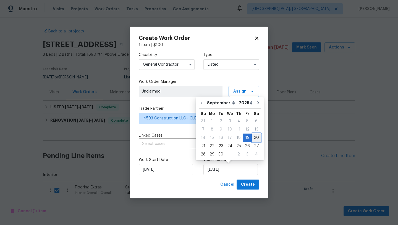
click at [253, 136] on div "20" at bounding box center [256, 138] width 9 height 8
type input "[DATE]"
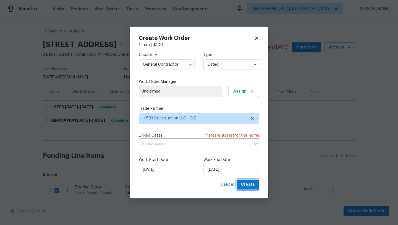
click at [243, 187] on span "Create" at bounding box center [248, 184] width 14 height 7
checkbox input "false"
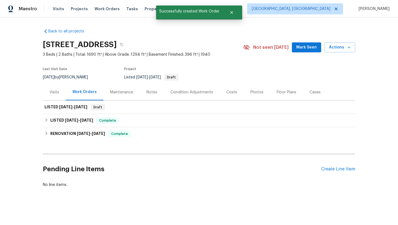
click at [152, 93] on div "Notes" at bounding box center [152, 92] width 11 height 6
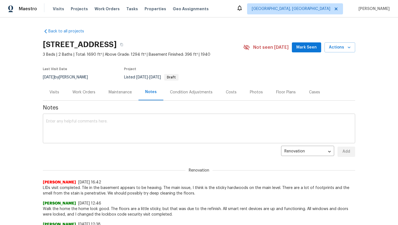
click at [66, 131] on textarea at bounding box center [199, 128] width 306 height 19
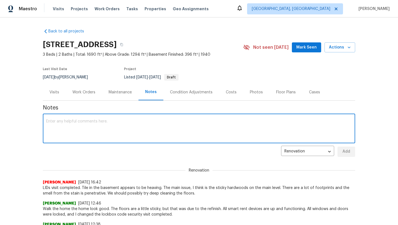
type textarea "T"
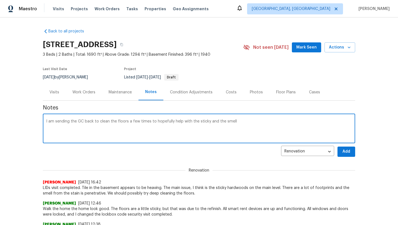
type textarea "I am sending the GC back to clean the floors a few times to hopefully help with…"
click at [348, 149] on span "Add" at bounding box center [346, 151] width 9 height 7
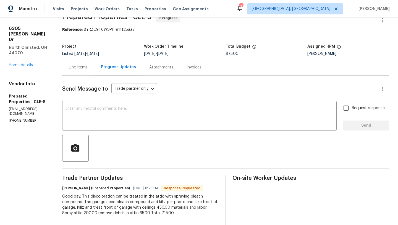
scroll to position [12, 0]
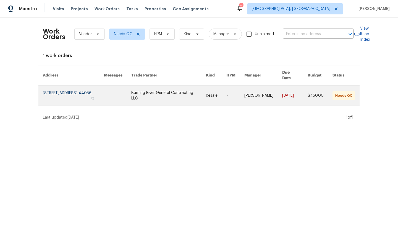
click at [75, 87] on link at bounding box center [73, 95] width 61 height 20
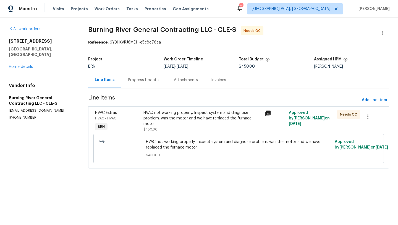
click at [177, 119] on div "HVAC not working properly. Inspect system and diagnose problem. was the motor a…" at bounding box center [203, 118] width 118 height 17
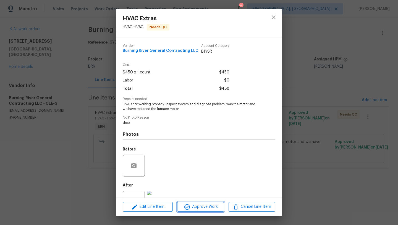
click at [191, 209] on span "Approve Work" at bounding box center [200, 206] width 43 height 7
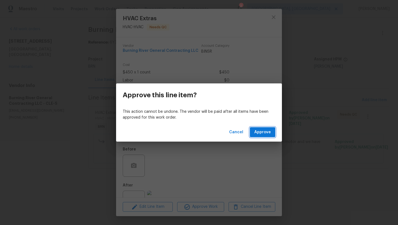
click at [264, 130] on span "Approve" at bounding box center [262, 132] width 17 height 7
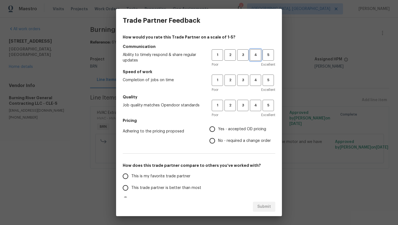
click at [252, 56] on span "4" at bounding box center [256, 55] width 10 height 6
click at [256, 79] on span "4" at bounding box center [256, 80] width 10 height 6
click at [255, 109] on button "4" at bounding box center [255, 105] width 11 height 11
click at [212, 130] on input "Yes - accepted OD pricing" at bounding box center [213, 129] width 12 height 12
radio input "true"
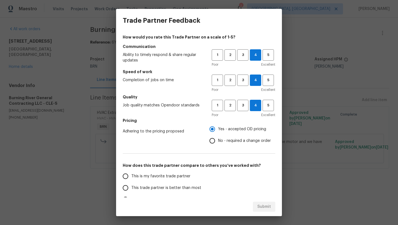
click at [146, 189] on span "This trade partner is better than most" at bounding box center [166, 188] width 70 height 6
click at [131, 189] on input "This trade partner is better than most" at bounding box center [126, 188] width 12 height 12
radio input "false"
click at [180, 174] on span "This is my favorite trade partner" at bounding box center [160, 176] width 59 height 6
click at [131, 174] on input "This is my favorite trade partner" at bounding box center [126, 176] width 12 height 12
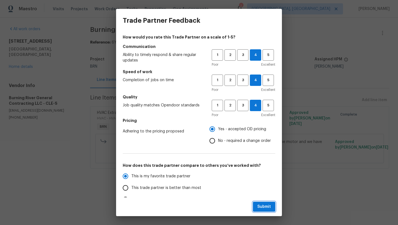
click at [257, 207] on button "Submit" at bounding box center [264, 206] width 22 height 10
radio input "true"
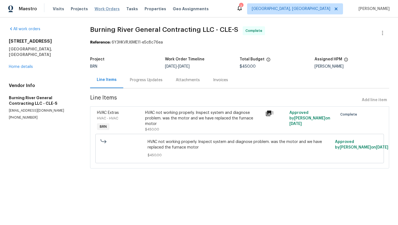
click at [110, 9] on span "Work Orders" at bounding box center [107, 9] width 25 height 6
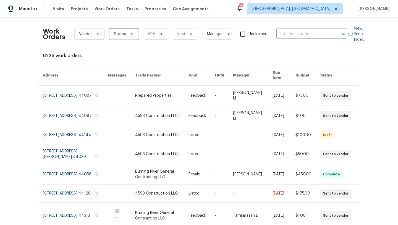
click at [114, 37] on span "Status" at bounding box center [124, 33] width 30 height 11
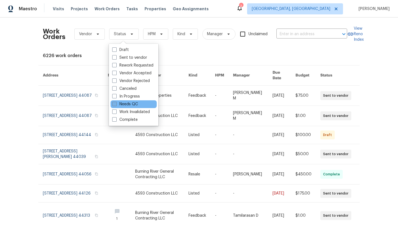
click at [116, 103] on span at bounding box center [114, 104] width 4 height 4
click at [116, 103] on input "Needs QC" at bounding box center [114, 103] width 4 height 4
checkbox input "true"
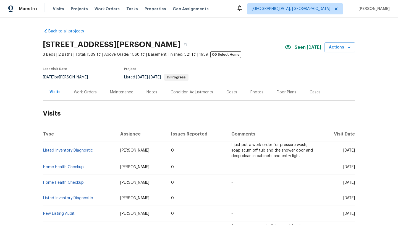
click at [84, 92] on div "Work Orders" at bounding box center [85, 92] width 23 height 6
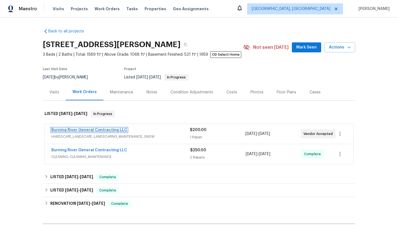
click at [100, 129] on link "Burning River General Contracting LLC" at bounding box center [89, 130] width 76 height 4
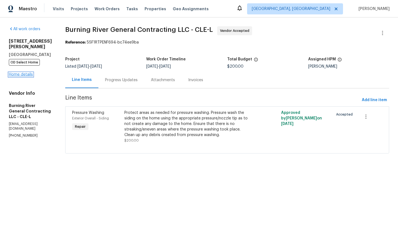
click at [14, 72] on link "Home details" at bounding box center [21, 74] width 24 height 4
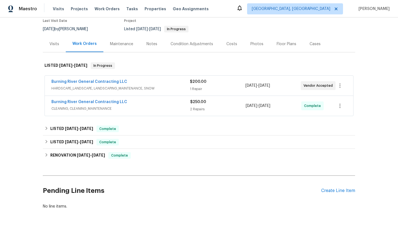
scroll to position [70, 0]
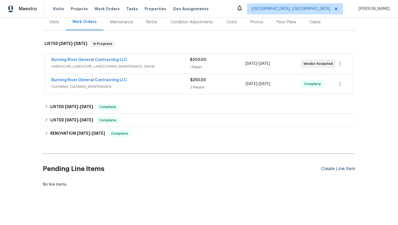
click at [330, 169] on div "Create Line Item" at bounding box center [338, 168] width 34 height 5
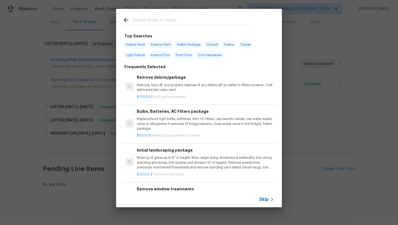
click at [147, 24] on input "text" at bounding box center [191, 21] width 117 height 8
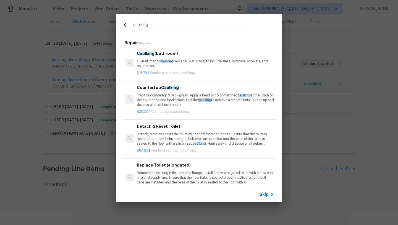
type input "caulking"
click at [147, 63] on p "Overall Interior Caulking Package (Wet Areas) to include sinks, bathtubs, showe…" at bounding box center [205, 63] width 137 height 9
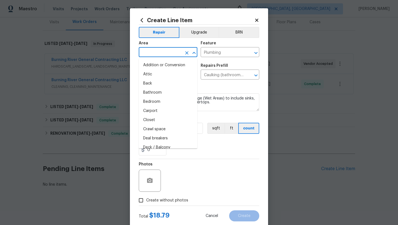
click at [152, 51] on input "text" at bounding box center [160, 52] width 43 height 9
click at [150, 93] on li "Bathroom" at bounding box center [168, 92] width 59 height 9
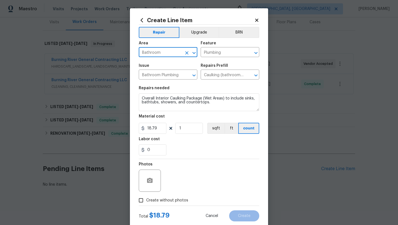
type input "Bathroom"
drag, startPoint x: 185, startPoint y: 130, endPoint x: 162, endPoint y: 129, distance: 23.3
click at [162, 129] on div "18.79 1 sqft ft count" at bounding box center [199, 128] width 121 height 11
type input "2"
click at [179, 161] on div "Photos" at bounding box center [199, 177] width 121 height 36
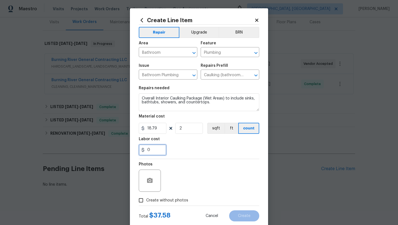
drag, startPoint x: 155, startPoint y: 150, endPoint x: 147, endPoint y: 150, distance: 7.5
click at [147, 150] on input "0" at bounding box center [153, 149] width 28 height 11
click at [176, 163] on div "Photos" at bounding box center [199, 177] width 121 height 36
click at [150, 150] on input "23" at bounding box center [153, 149] width 28 height 11
type input "13"
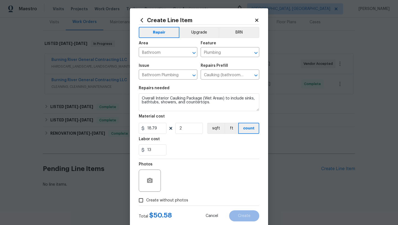
click at [181, 159] on div "Photos" at bounding box center [199, 177] width 121 height 36
drag, startPoint x: 153, startPoint y: 151, endPoint x: 148, endPoint y: 151, distance: 5.3
click at [148, 151] on input "13" at bounding box center [153, 149] width 28 height 11
type input "1.21"
click at [196, 168] on div "Photos" at bounding box center [199, 177] width 121 height 36
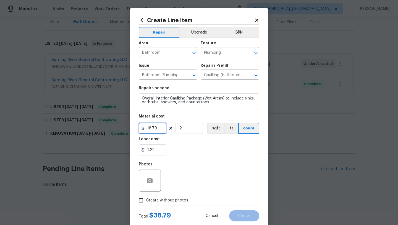
drag, startPoint x: 163, startPoint y: 128, endPoint x: 142, endPoint y: 129, distance: 21.1
click at [142, 129] on div "18.79" at bounding box center [153, 128] width 28 height 11
type input "20"
click at [183, 159] on div "Photos" at bounding box center [199, 177] width 121 height 36
drag, startPoint x: 158, startPoint y: 153, endPoint x: 128, endPoint y: 147, distance: 30.4
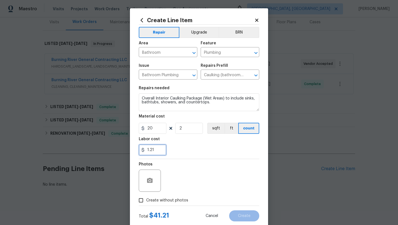
click at [128, 147] on div "Create Line Item Repair Upgrade BRN Area Bathroom ​ Feature Plumbing ​ Issue Ba…" at bounding box center [199, 112] width 398 height 225
click at [132, 147] on div "Create Line Item Repair Upgrade BRN Area Bathroom ​ Feature Plumbing ​ Issue Ba…" at bounding box center [199, 119] width 138 height 222
drag, startPoint x: 156, startPoint y: 152, endPoint x: 145, endPoint y: 152, distance: 10.8
click at [145, 152] on input "0" at bounding box center [153, 149] width 28 height 11
type input "10"
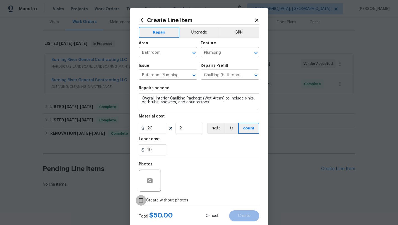
click at [139, 202] on input "Create without photos" at bounding box center [141, 200] width 11 height 11
checkbox input "true"
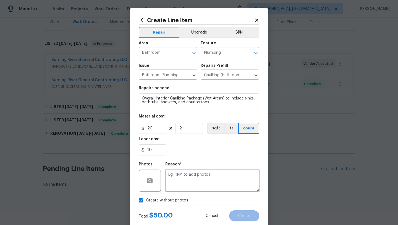
click at [188, 179] on textarea at bounding box center [212, 180] width 94 height 22
type textarea "desk"
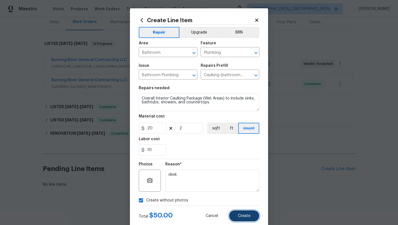
click at [245, 213] on button "Create" at bounding box center [244, 215] width 30 height 11
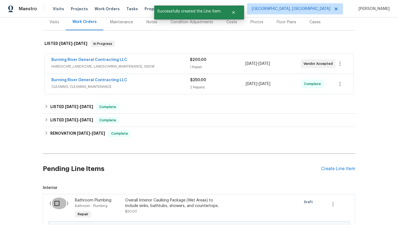
click at [54, 204] on input "checkbox" at bounding box center [59, 203] width 16 height 12
checkbox input "true"
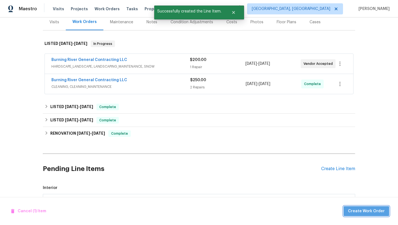
click at [375, 210] on span "Create Work Order" at bounding box center [366, 210] width 37 height 7
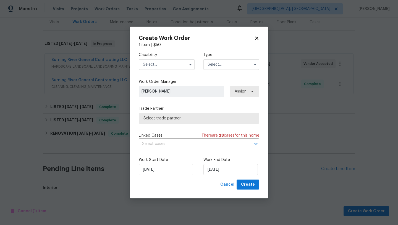
click at [178, 62] on input "text" at bounding box center [167, 64] width 56 height 11
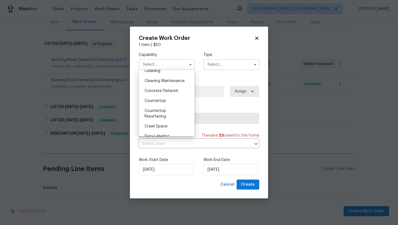
scroll to position [85, 0]
click at [172, 80] on span "Cleaning Maintenance" at bounding box center [165, 80] width 40 height 4
type input "Cleaning Maintenance"
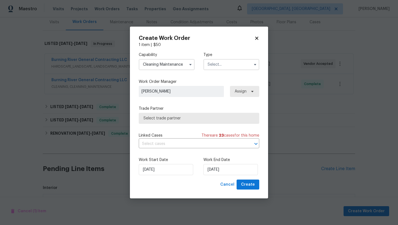
click at [211, 66] on input "text" at bounding box center [232, 64] width 56 height 11
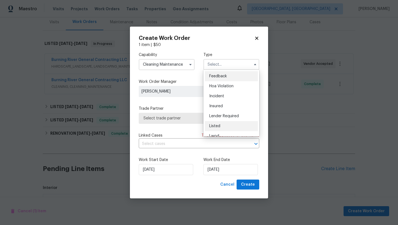
click at [217, 124] on div "Listed" at bounding box center [231, 126] width 53 height 10
type input "Listed"
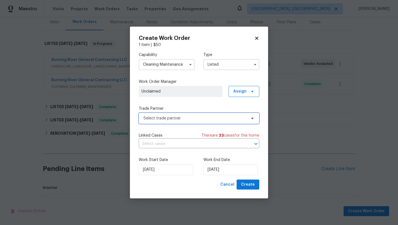
click at [195, 119] on span "Select trade partner" at bounding box center [195, 118] width 103 height 6
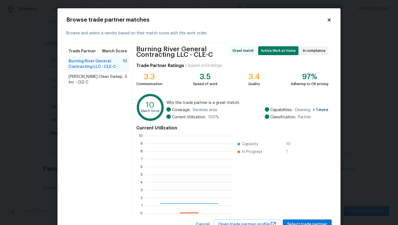
scroll to position [77, 88]
click at [301, 222] on span "Select trade partner" at bounding box center [307, 224] width 40 height 7
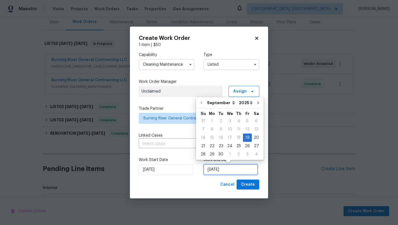
click at [222, 171] on input "[DATE]" at bounding box center [231, 169] width 54 height 11
click at [254, 136] on div "20" at bounding box center [256, 138] width 9 height 8
type input "9/20/2025"
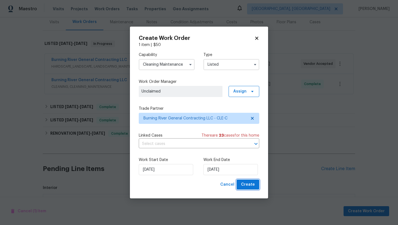
click at [250, 186] on span "Create" at bounding box center [248, 184] width 14 height 7
checkbox input "false"
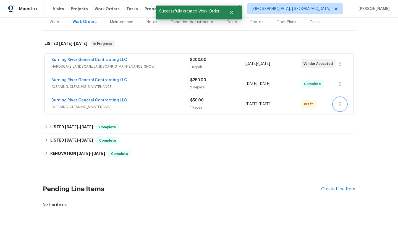
click at [342, 104] on icon "button" at bounding box center [340, 104] width 7 height 7
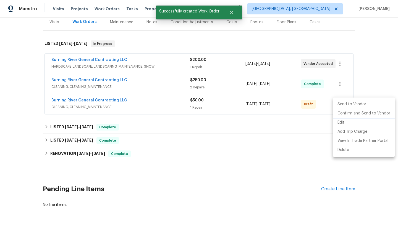
click at [340, 116] on li "Confirm and Send to Vendor" at bounding box center [364, 113] width 62 height 9
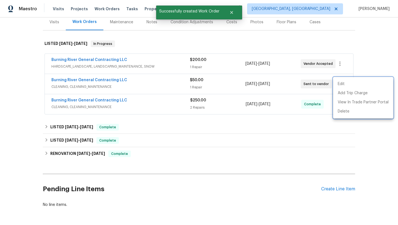
click at [62, 199] on div at bounding box center [199, 112] width 398 height 225
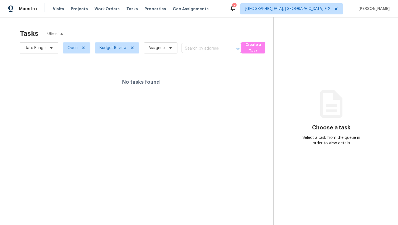
click at [79, 224] on section "Tasks 0 Results Date Range Open Budget Review Assignee ​ Create a Task No tasks…" at bounding box center [141, 134] width 265 height 216
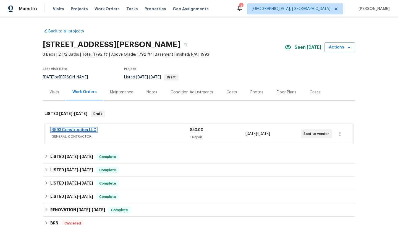
click at [77, 129] on link "4593 Construction LLC" at bounding box center [73, 130] width 45 height 4
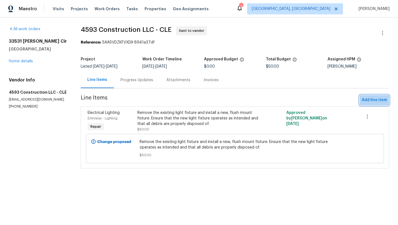
click at [382, 99] on span "Add line item" at bounding box center [374, 100] width 25 height 7
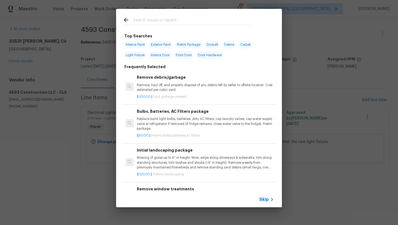
click at [144, 21] on input "text" at bounding box center [191, 21] width 117 height 8
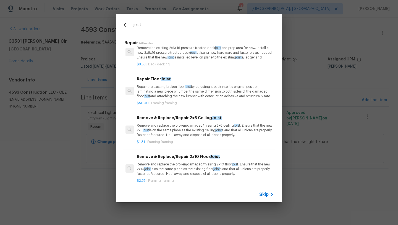
scroll to position [54, 0]
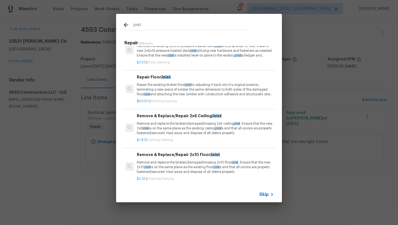
type input "joist"
click at [168, 126] on p "Remove and replace the broken/damaged/missing 2x6 ceiling joist . Ensure that t…" at bounding box center [205, 128] width 137 height 14
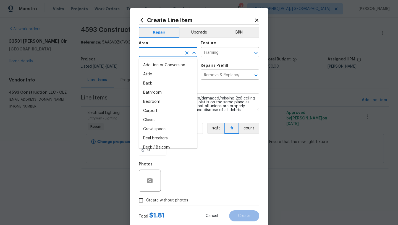
click at [160, 51] on input "text" at bounding box center [160, 52] width 43 height 9
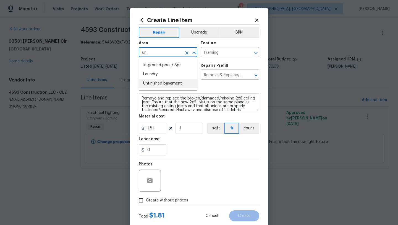
click at [162, 84] on li "Unfinished basement" at bounding box center [168, 83] width 59 height 9
type input "Unfinished basement"
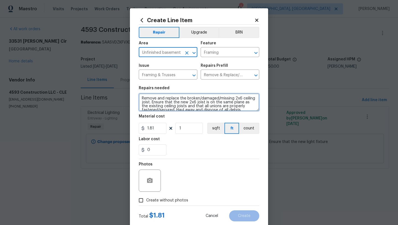
click at [140, 97] on textarea "Remove and replace the broken/damaged/missing 2x6 ceiling joist. Ensure that th…" at bounding box center [199, 102] width 121 height 18
click at [142, 97] on textarea "Remove and replace the broken/damaged/missing 2x6 ceiling joist. Ensure that th…" at bounding box center [199, 102] width 121 height 18
paste textarea "need to still improve those joists and sister all the way to the beam since thi…"
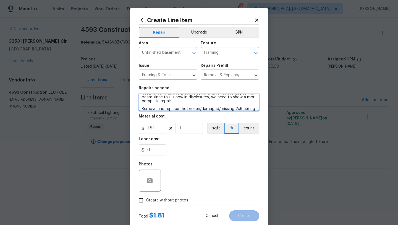
scroll to position [0, 0]
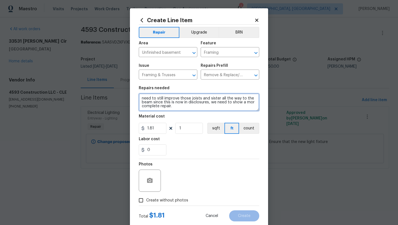
click at [141, 98] on textarea "need to still improve those joists and sister all the way to the beam since thi…" at bounding box center [199, 102] width 121 height 18
click at [171, 98] on textarea "We need to still improve those joists and sister all the way to the beam since …" at bounding box center [199, 102] width 121 height 18
click at [208, 99] on textarea "We need to still improve those joists and sister all the way to the beam since …" at bounding box center [199, 102] width 121 height 18
click at [185, 106] on textarea "We need to still improve those joists with the wood pieces and sister all the w…" at bounding box center [199, 102] width 121 height 18
type textarea "We need to still improve those joists with the wood pieces and sister all the w…"
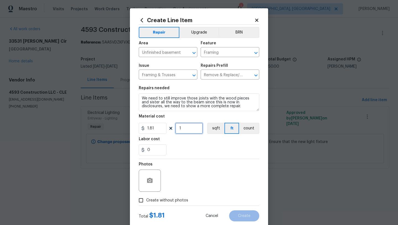
click at [184, 127] on input "1" at bounding box center [189, 128] width 28 height 11
type input "30"
click at [157, 152] on input "0" at bounding box center [153, 149] width 28 height 11
drag, startPoint x: 157, startPoint y: 152, endPoint x: 142, endPoint y: 152, distance: 15.5
click at [142, 152] on input "0" at bounding box center [153, 149] width 28 height 11
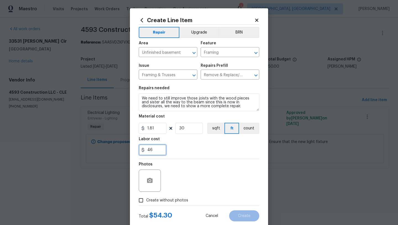
type input "46"
click at [181, 161] on div "Photos" at bounding box center [199, 177] width 121 height 36
click at [142, 200] on input "Create without photos" at bounding box center [141, 200] width 11 height 11
checkbox input "true"
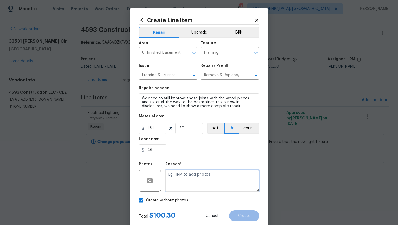
click at [189, 184] on textarea at bounding box center [212, 180] width 94 height 22
type textarea "desk"
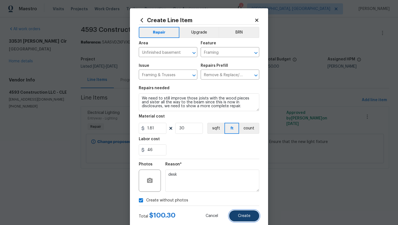
click at [251, 218] on button "Create" at bounding box center [244, 215] width 30 height 11
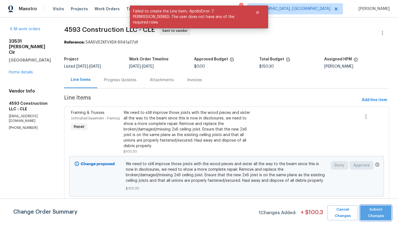
click at [371, 215] on span "Submit Changes" at bounding box center [376, 212] width 26 height 13
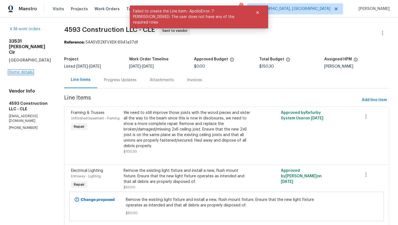
click at [25, 70] on link "Home details" at bounding box center [21, 72] width 24 height 4
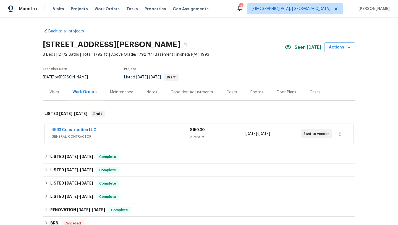
drag, startPoint x: 15, startPoint y: 123, endPoint x: 35, endPoint y: 123, distance: 19.6
click at [28, 123] on div "Back to all projects 33531 Dickens Cir, North Ridgeville, OH 44039 3 Beds | 2 1…" at bounding box center [199, 120] width 398 height 207
click at [56, 129] on link "4593 Construction LLC" at bounding box center [73, 130] width 45 height 4
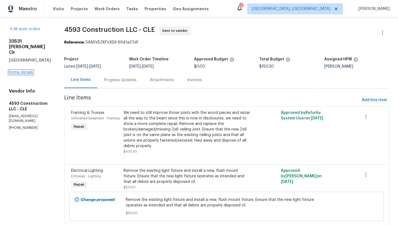
click at [26, 70] on link "Home details" at bounding box center [21, 72] width 24 height 4
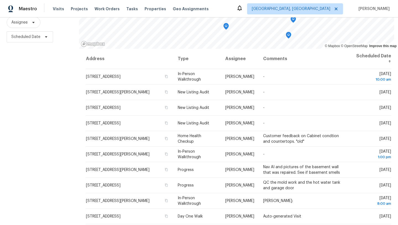
scroll to position [72, 0]
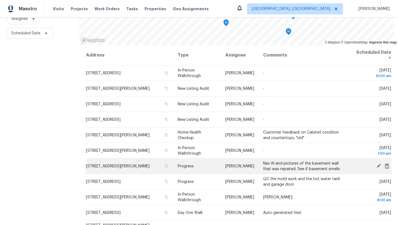
click at [379, 165] on icon at bounding box center [379, 165] width 4 height 4
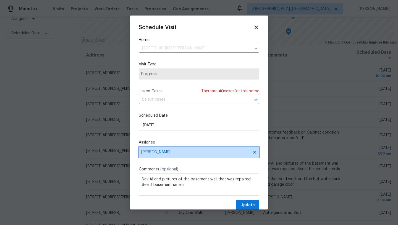
click at [168, 154] on span "[PERSON_NAME]" at bounding box center [195, 152] width 108 height 4
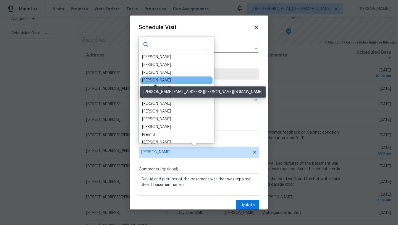
click at [167, 81] on div "[PERSON_NAME]" at bounding box center [156, 80] width 29 height 6
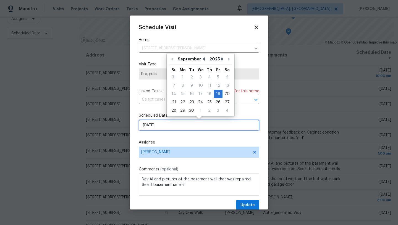
click at [155, 125] on input "[DATE]" at bounding box center [199, 124] width 121 height 11
click at [183, 102] on div "22" at bounding box center [182, 102] width 9 height 8
type input "[DATE]"
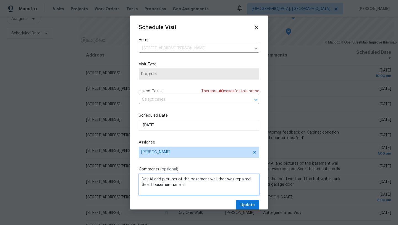
click at [172, 187] on textarea "Nav AI and pictures of the basement wall that was repaired. See if basement sme…" at bounding box center [199, 184] width 121 height 22
click at [209, 186] on textarea "Nav AI and pictures of the basement wall that was repaired. See if basement has…" at bounding box center [199, 184] width 121 height 22
type textarea "Nav AI and pictures of the basement wall that was repaired. See if basement has…"
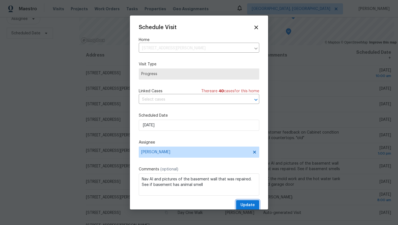
click at [247, 203] on span "Update" at bounding box center [248, 204] width 14 height 7
